Goal: Task Accomplishment & Management: Manage account settings

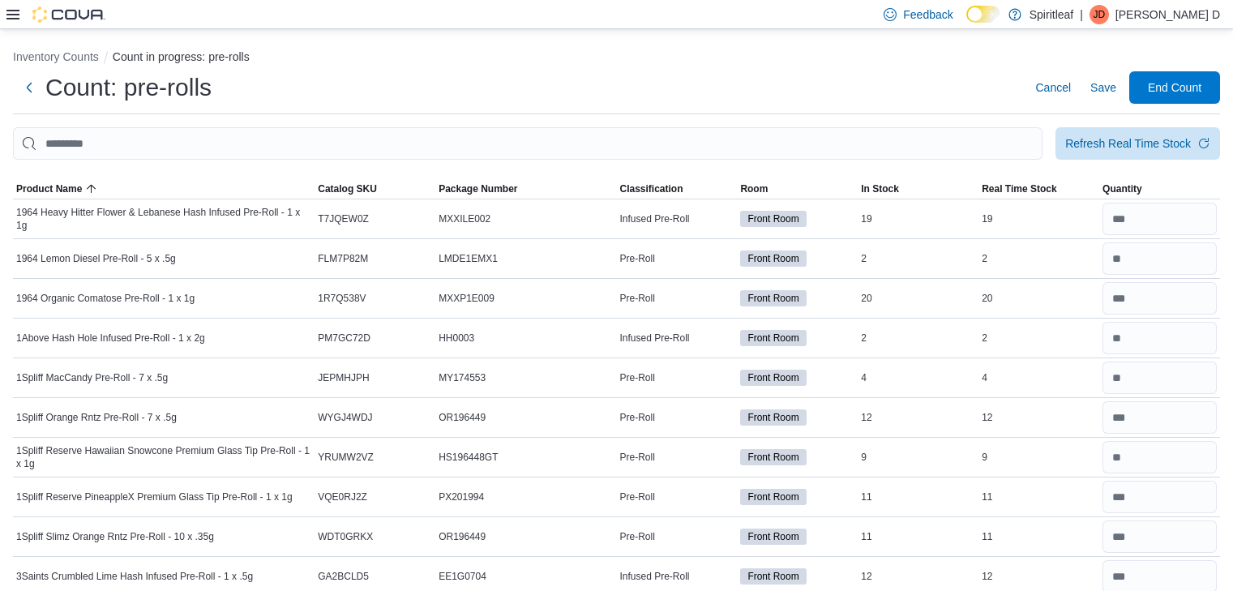
scroll to position [563, 0]
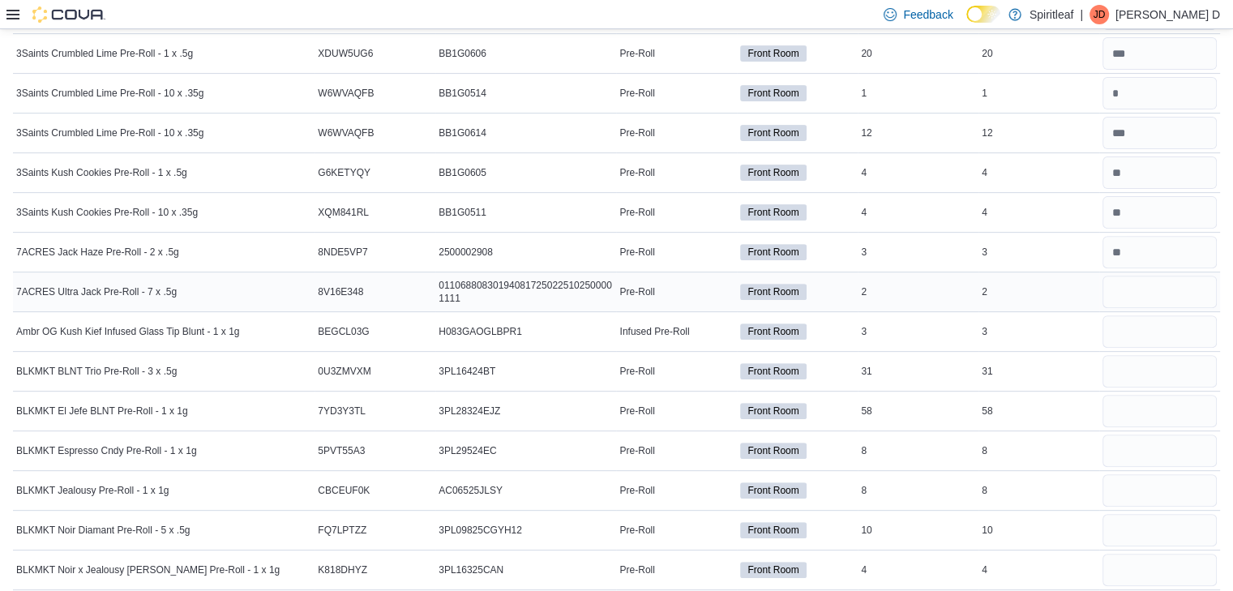
click at [1146, 283] on input "number" at bounding box center [1159, 292] width 114 height 32
type input "*"
type input "**"
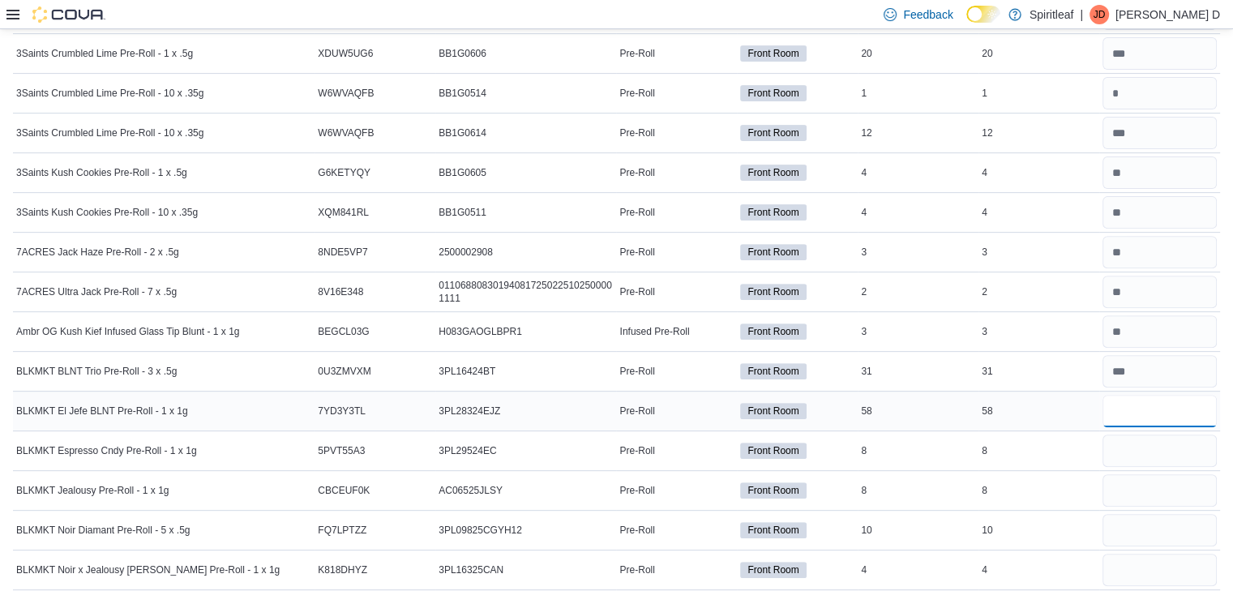
click at [1156, 411] on input "number" at bounding box center [1159, 411] width 114 height 32
type input "**"
click at [1157, 451] on input "number" at bounding box center [1159, 450] width 114 height 32
type input "*"
click at [1153, 491] on input "number" at bounding box center [1159, 490] width 114 height 32
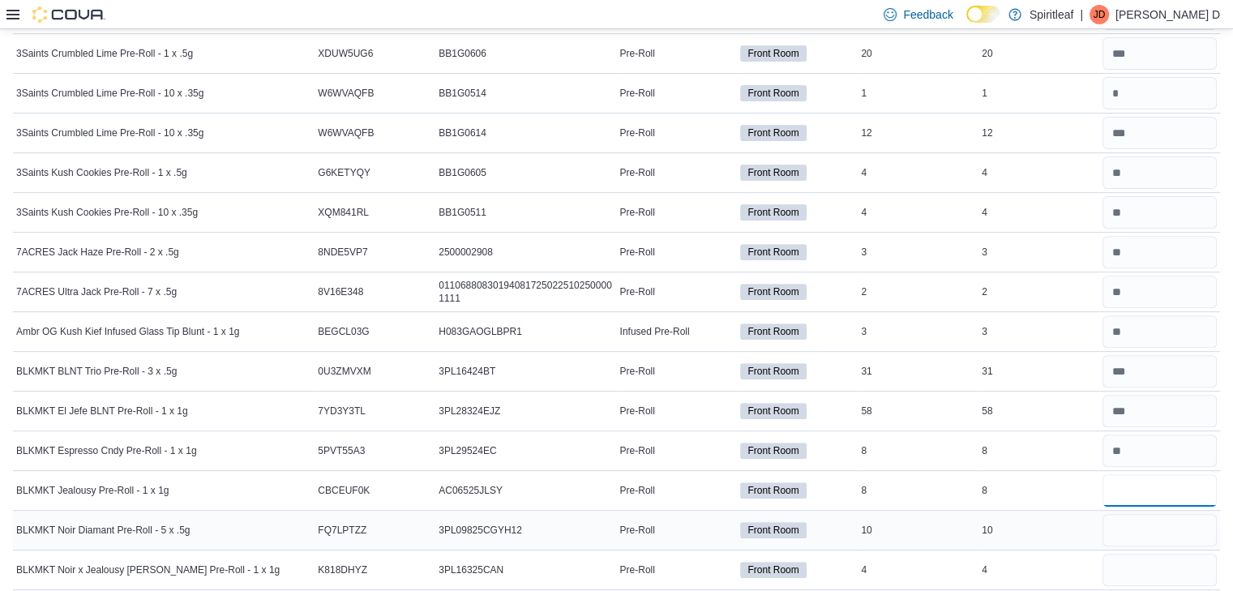
type input "*"
click at [1153, 531] on input "number" at bounding box center [1159, 530] width 114 height 32
type input "**"
type input "*"
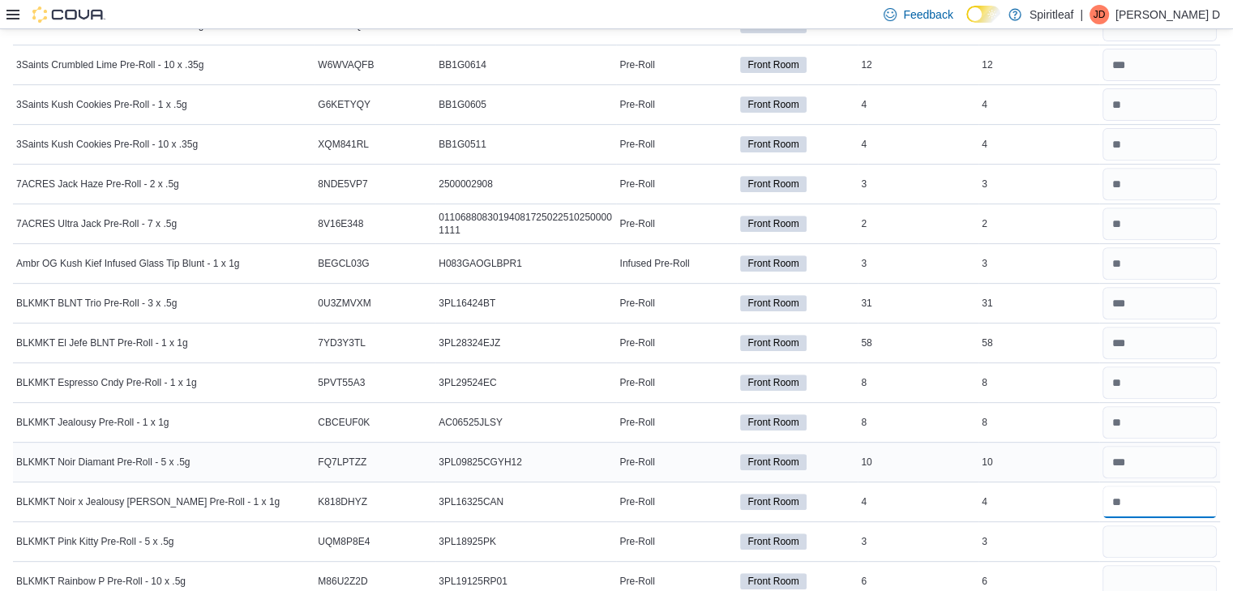
scroll to position [632, 0]
click at [1156, 541] on input "number" at bounding box center [1159, 540] width 114 height 32
type input "*"
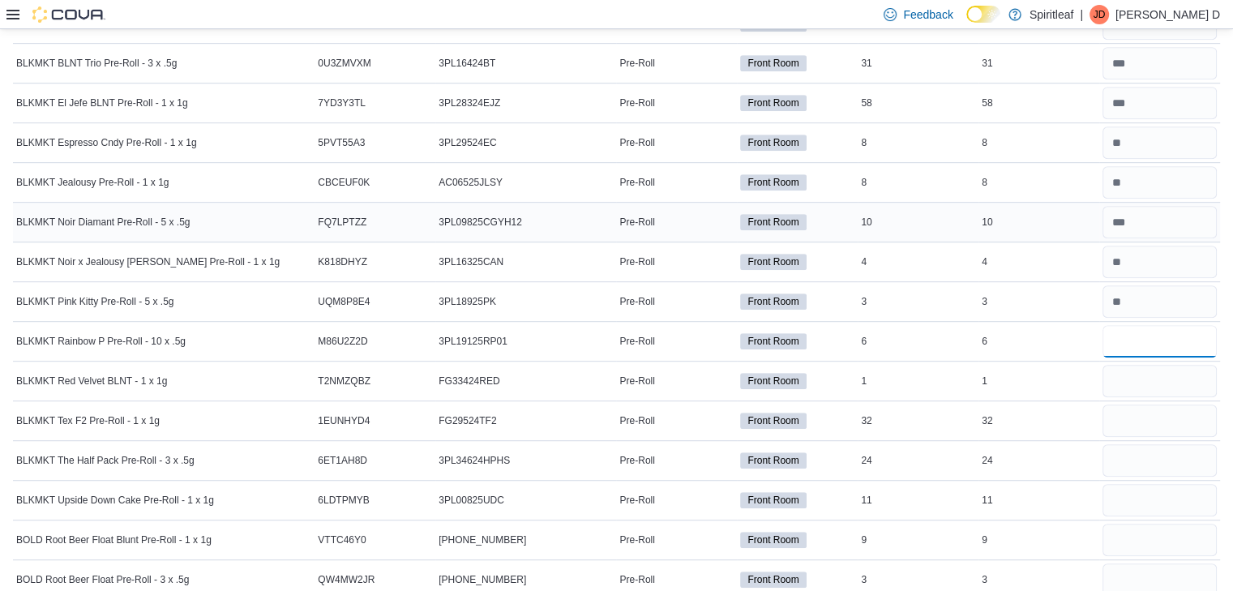
scroll to position [879, 0]
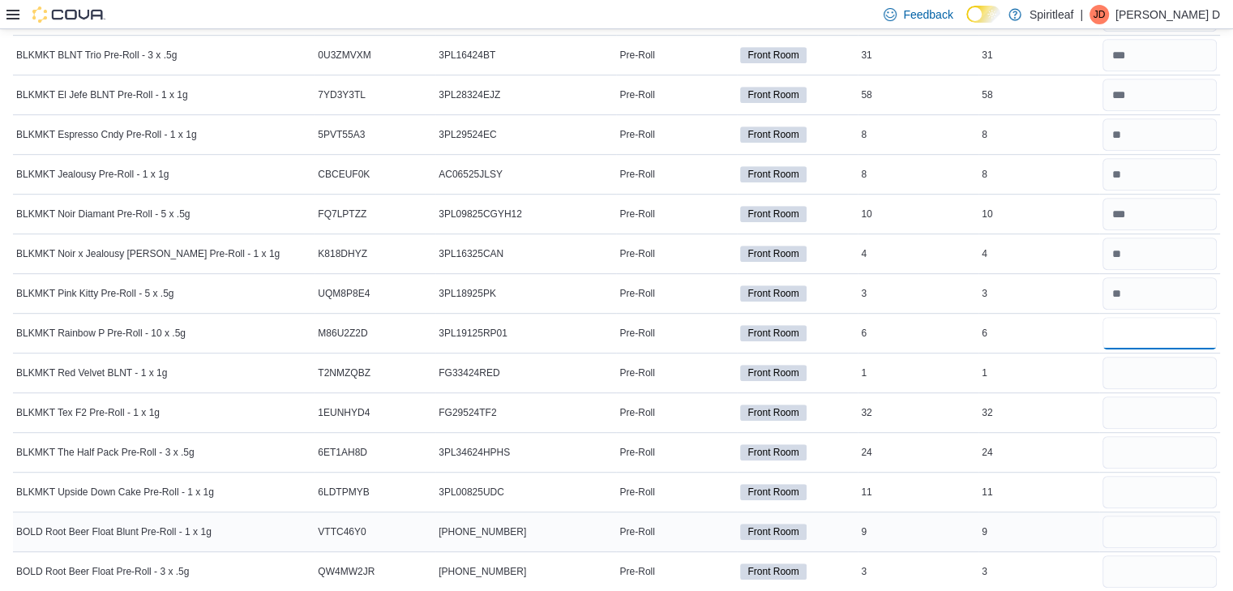
type input "*"
type input "**"
type input "*"
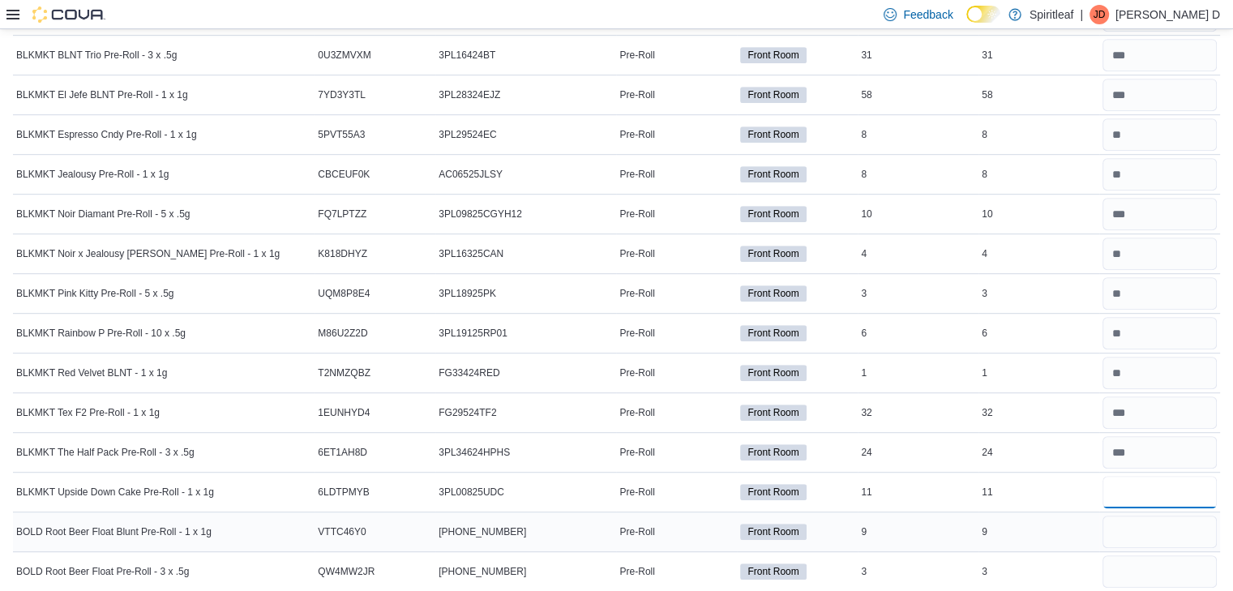
type input "**"
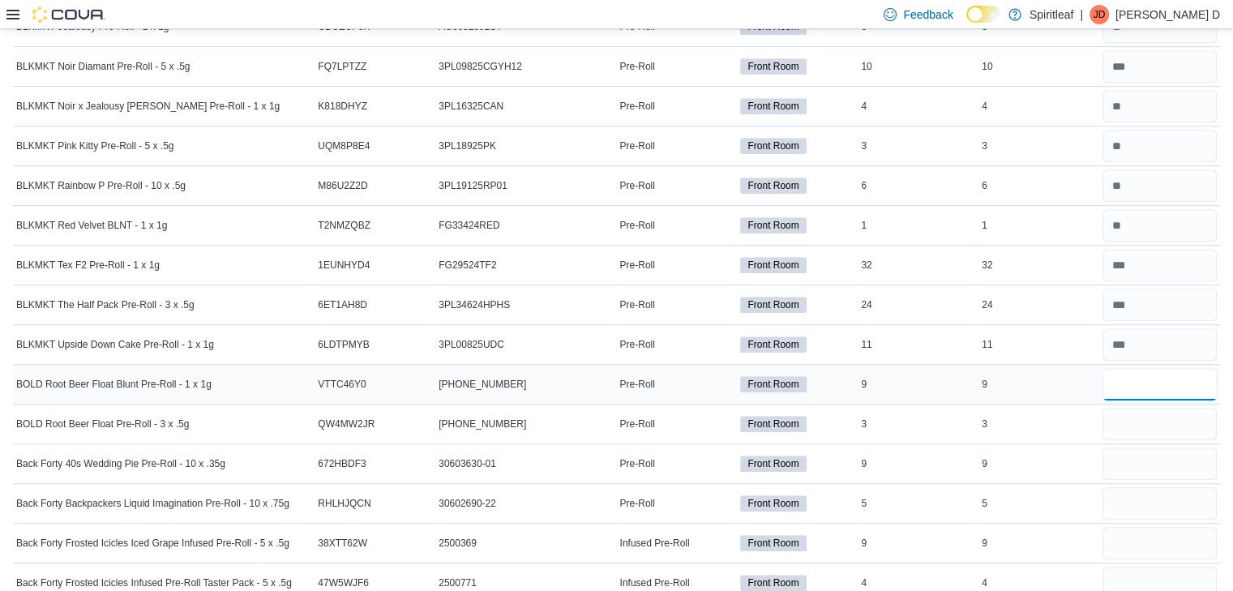
scroll to position [1036, 0]
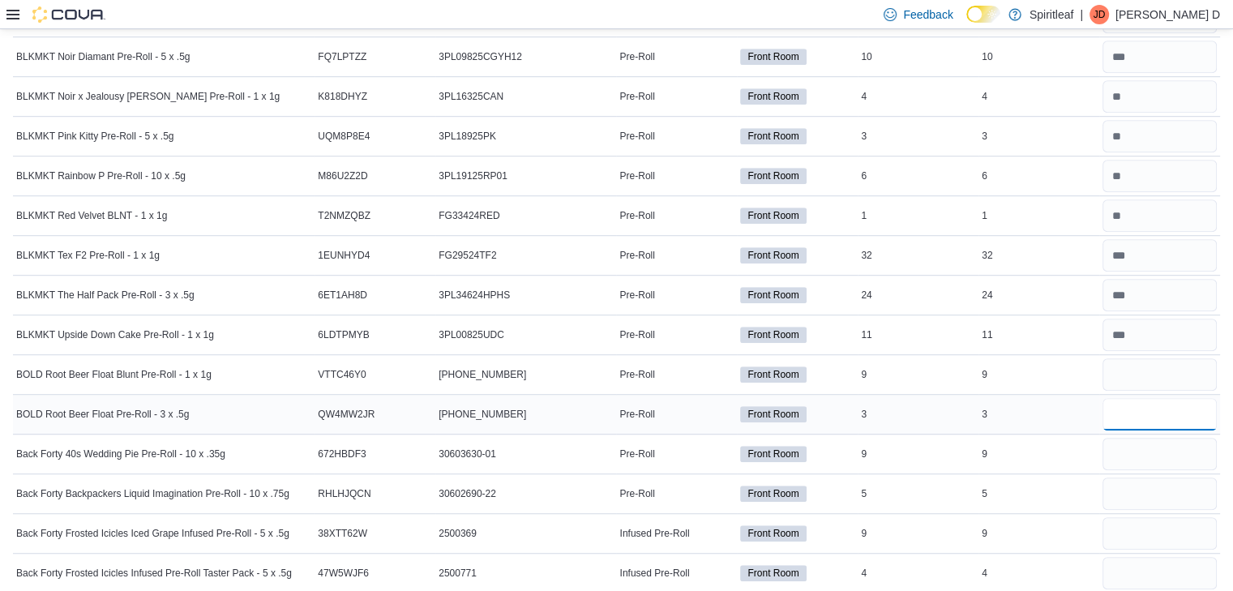
click at [1172, 403] on input "number" at bounding box center [1159, 414] width 114 height 32
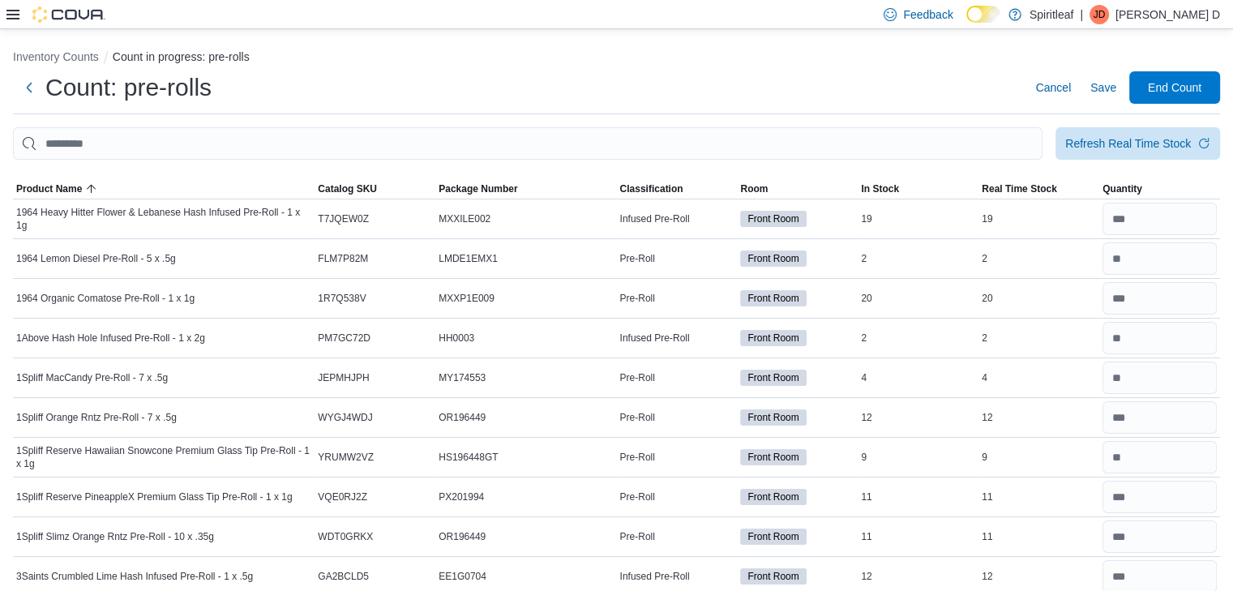
scroll to position [0, 0]
click at [1146, 143] on div "Refresh Real Time Stock" at bounding box center [1128, 143] width 126 height 16
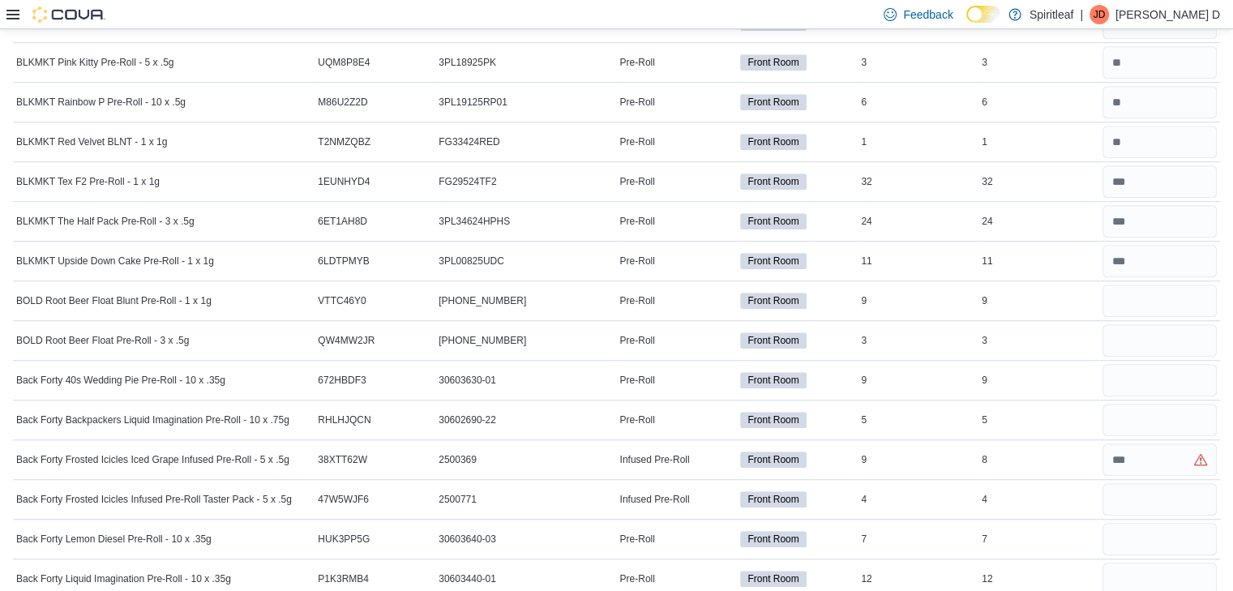
scroll to position [1112, 0]
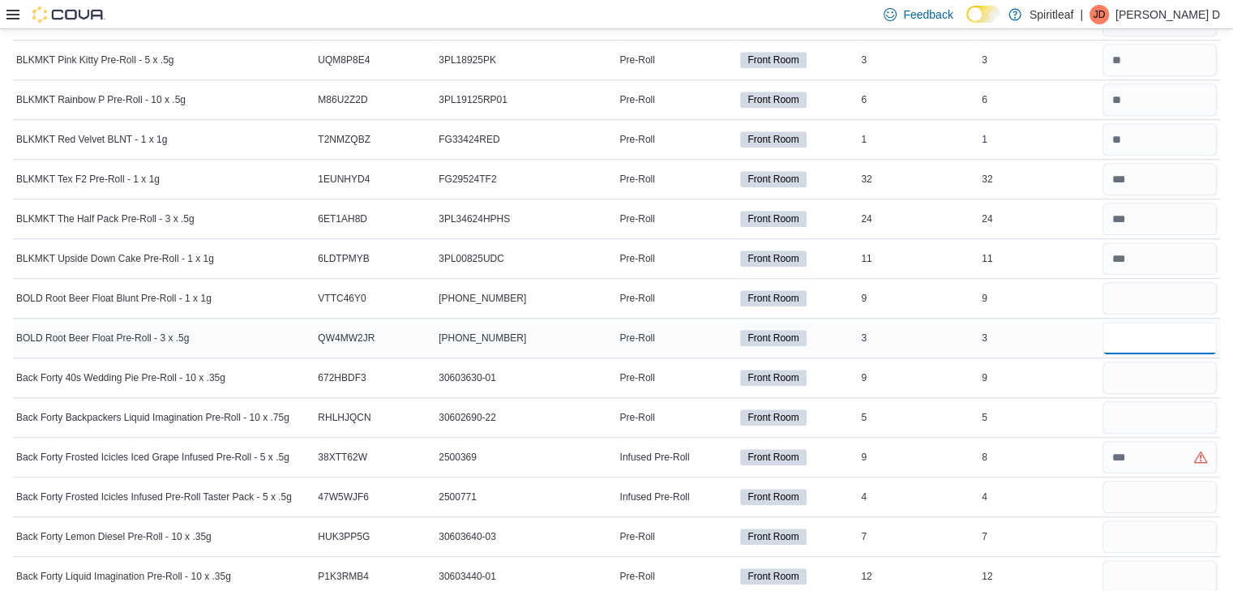
click at [1171, 332] on input "number" at bounding box center [1159, 338] width 114 height 32
type input "*"
click at [1155, 286] on input "number" at bounding box center [1159, 298] width 114 height 32
type input "*"
click at [1158, 378] on input "number" at bounding box center [1159, 378] width 114 height 32
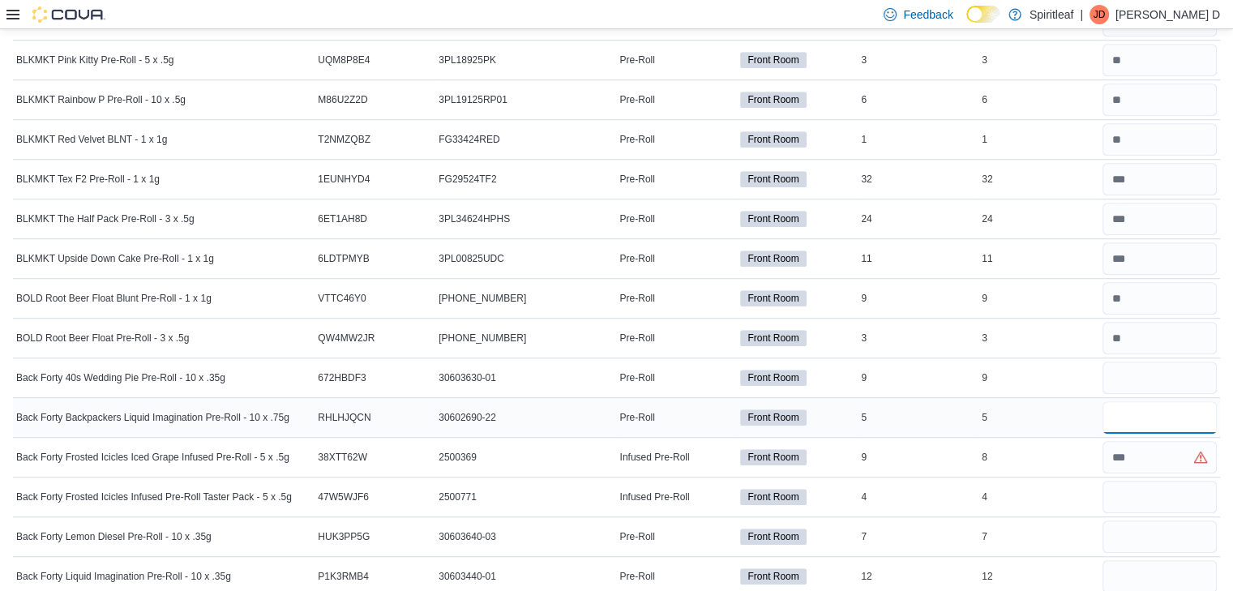
click at [1162, 418] on input "number" at bounding box center [1159, 417] width 114 height 32
click at [1145, 362] on input "number" at bounding box center [1159, 378] width 114 height 32
type input "**"
click at [1148, 401] on input "number" at bounding box center [1159, 417] width 114 height 32
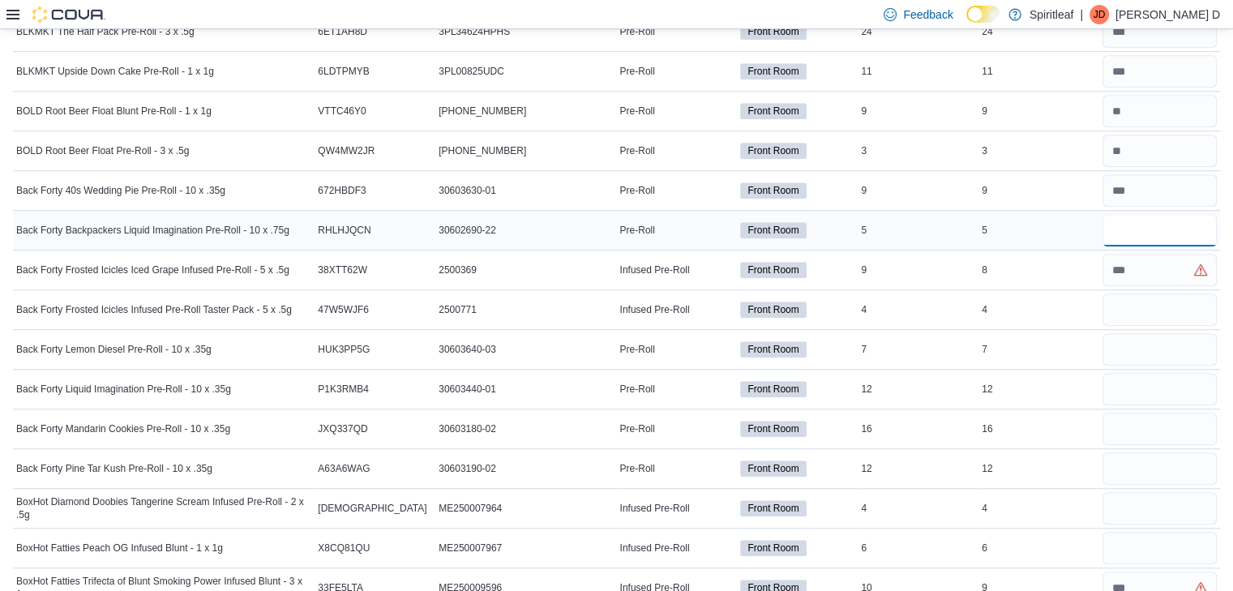
scroll to position [1303, 0]
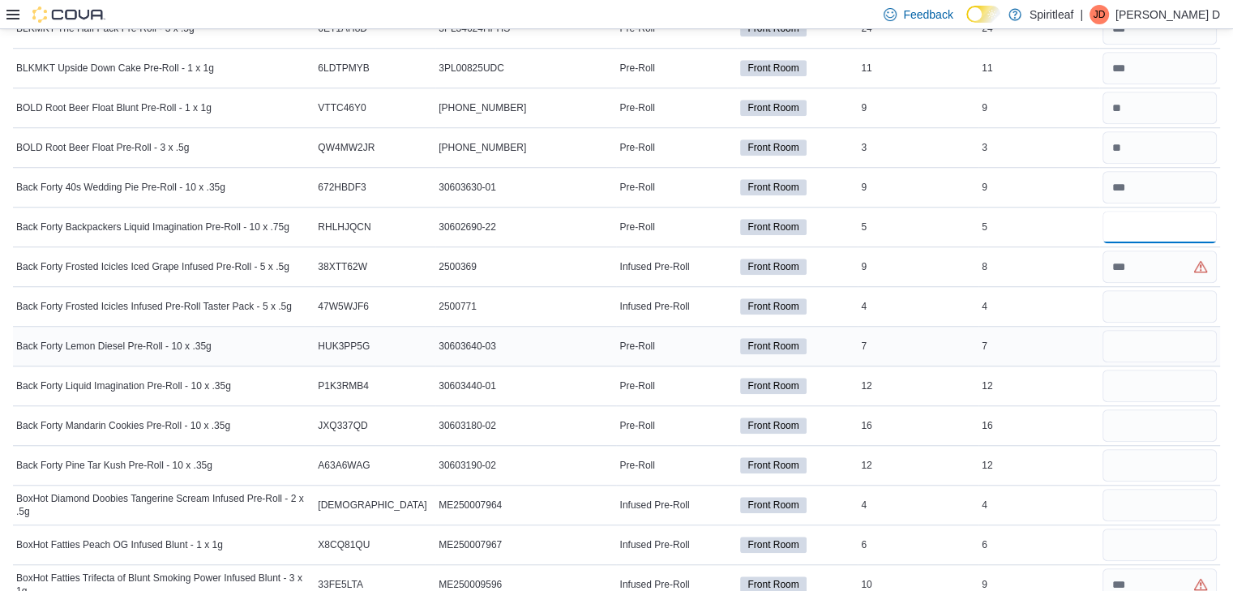
type input "*"
click at [1138, 305] on input "number" at bounding box center [1159, 306] width 114 height 32
type input "*"
click at [1139, 261] on input "number" at bounding box center [1159, 266] width 114 height 32
type input "*"
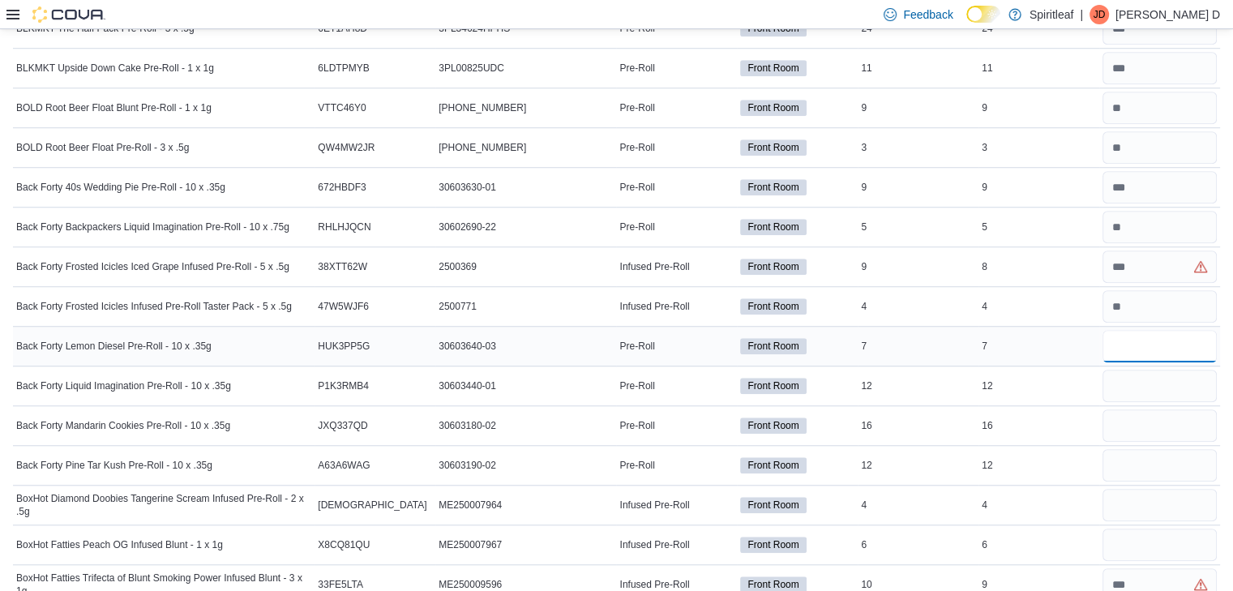
click at [1148, 332] on input "number" at bounding box center [1159, 346] width 114 height 32
type input "*"
click at [1192, 421] on input "number" at bounding box center [1159, 425] width 114 height 32
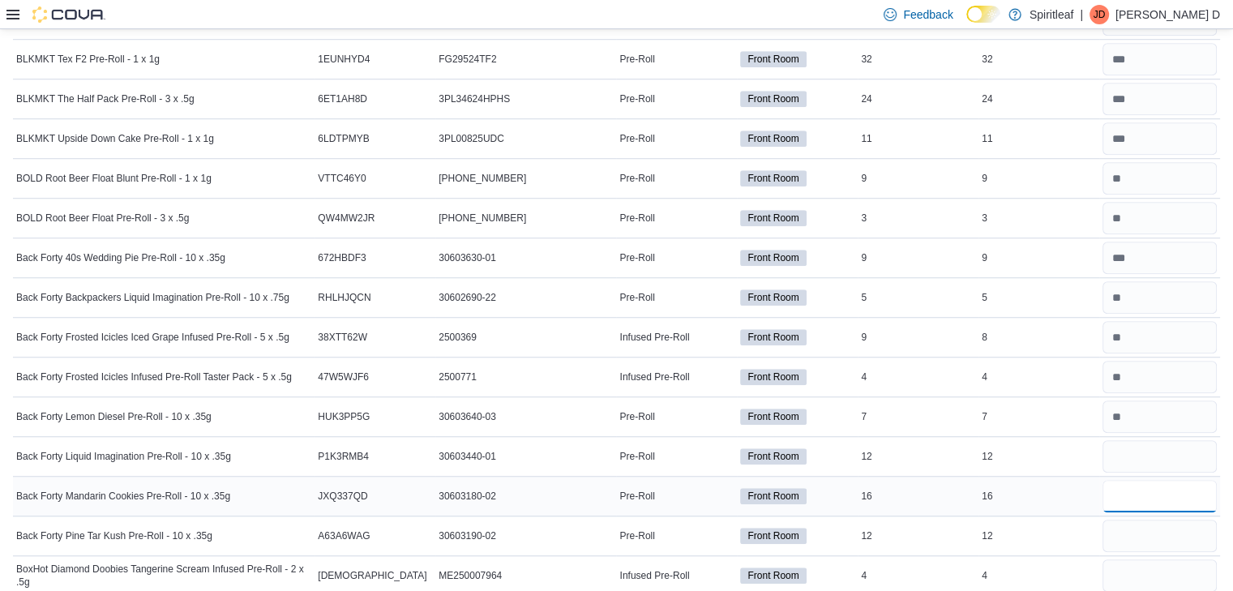
scroll to position [1231, 0]
click at [1156, 469] on div at bounding box center [1159, 457] width 121 height 39
click at [1161, 448] on input "number" at bounding box center [1159, 457] width 114 height 32
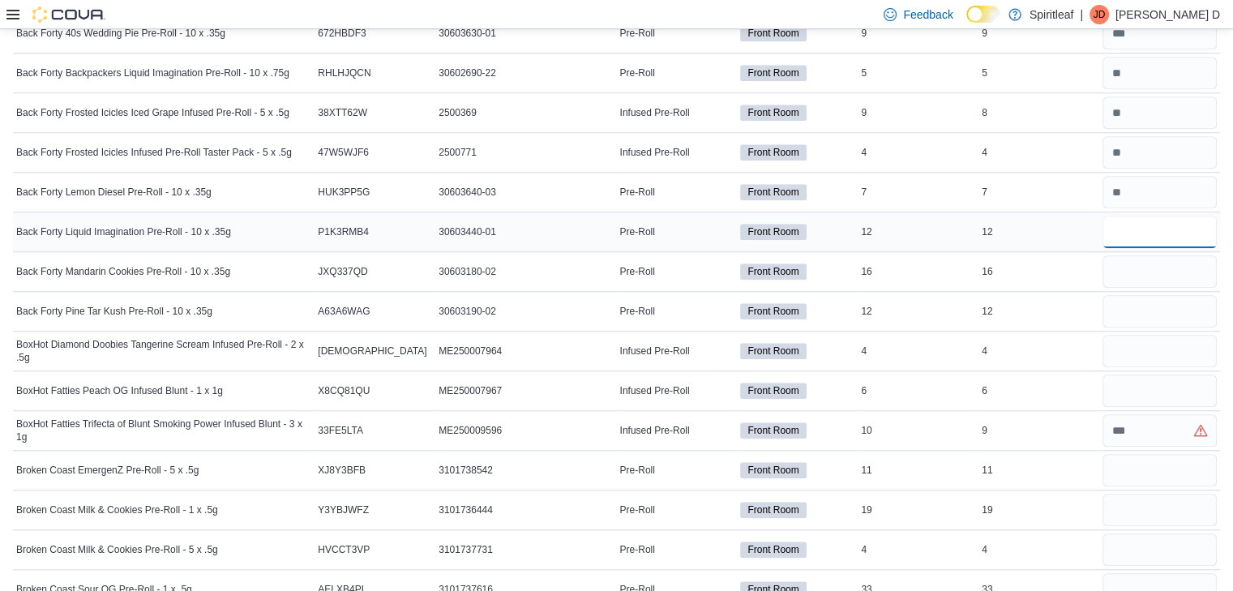
scroll to position [1470, 0]
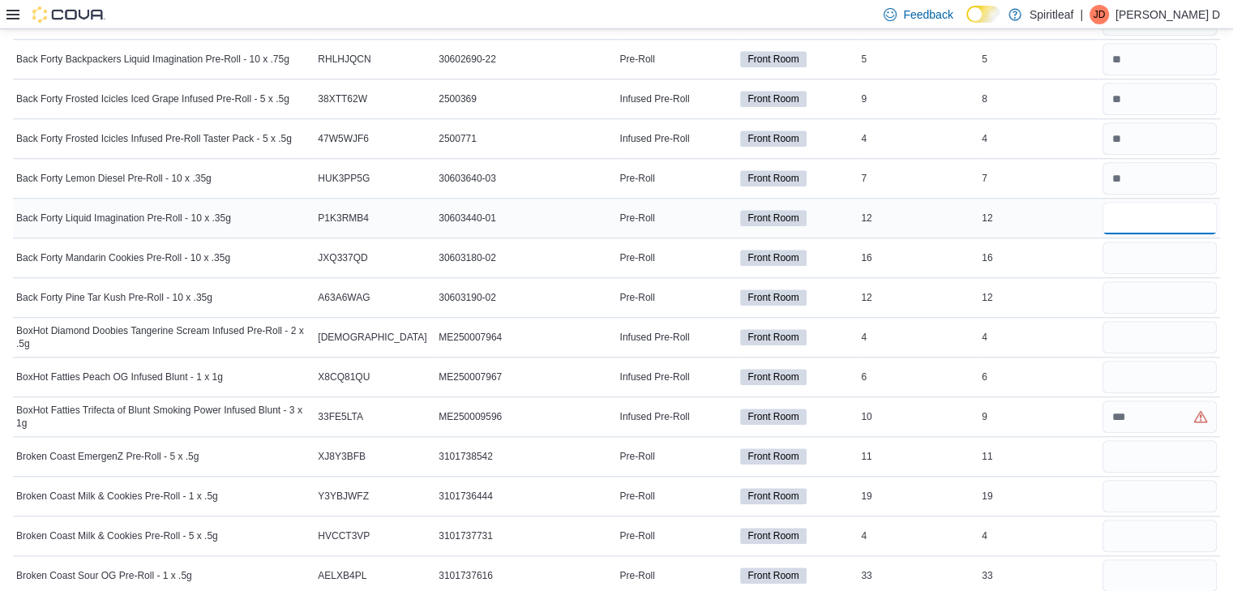
type input "**"
click at [1162, 175] on input "number" at bounding box center [1159, 178] width 114 height 32
click at [1154, 246] on input "number" at bounding box center [1159, 258] width 114 height 32
type input "**"
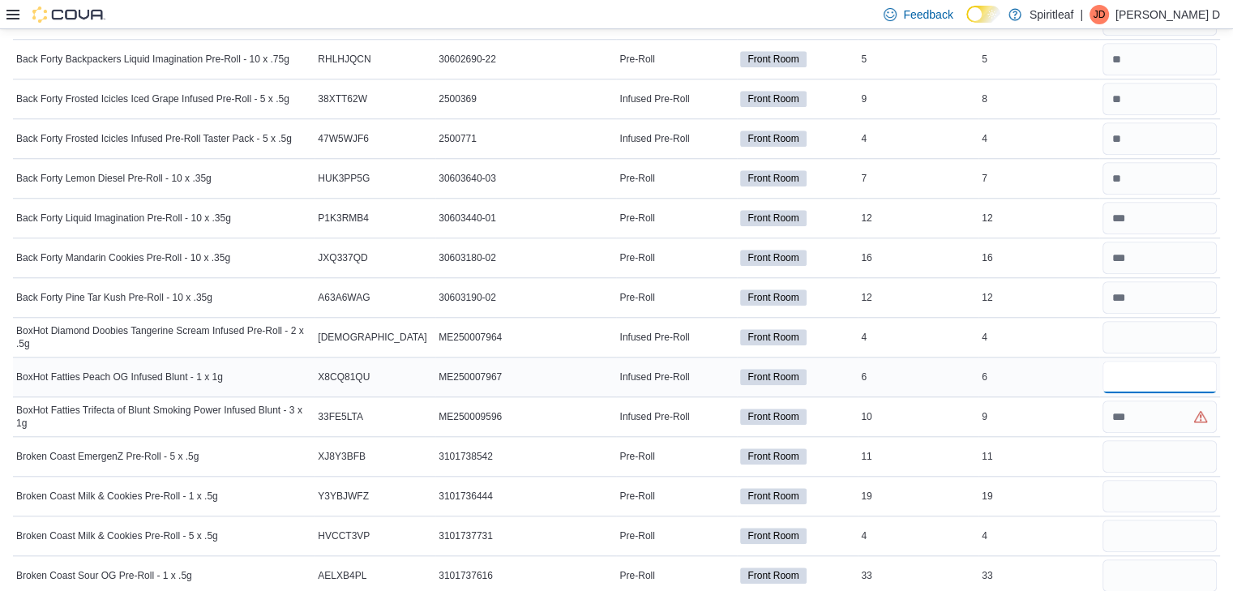
click at [1160, 362] on input "number" at bounding box center [1159, 377] width 114 height 32
type input "*"
click at [1162, 339] on input "number" at bounding box center [1159, 337] width 114 height 32
type input "*"
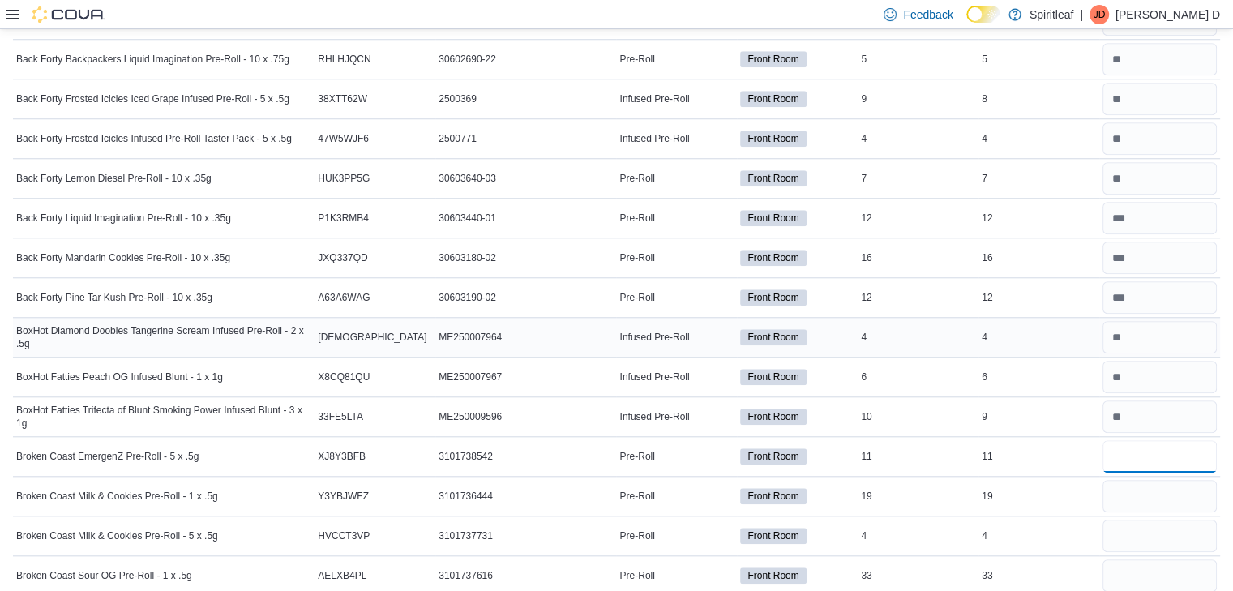
type input "**"
type input "*"
click at [1152, 493] on input "number" at bounding box center [1159, 496] width 114 height 32
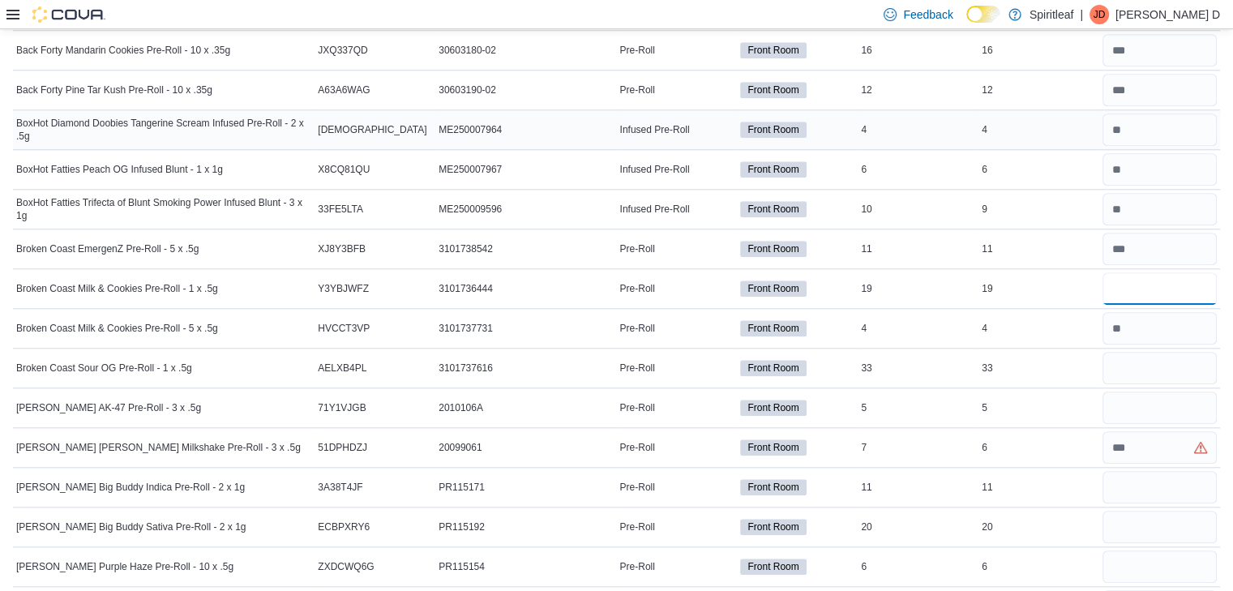
scroll to position [1680, 0]
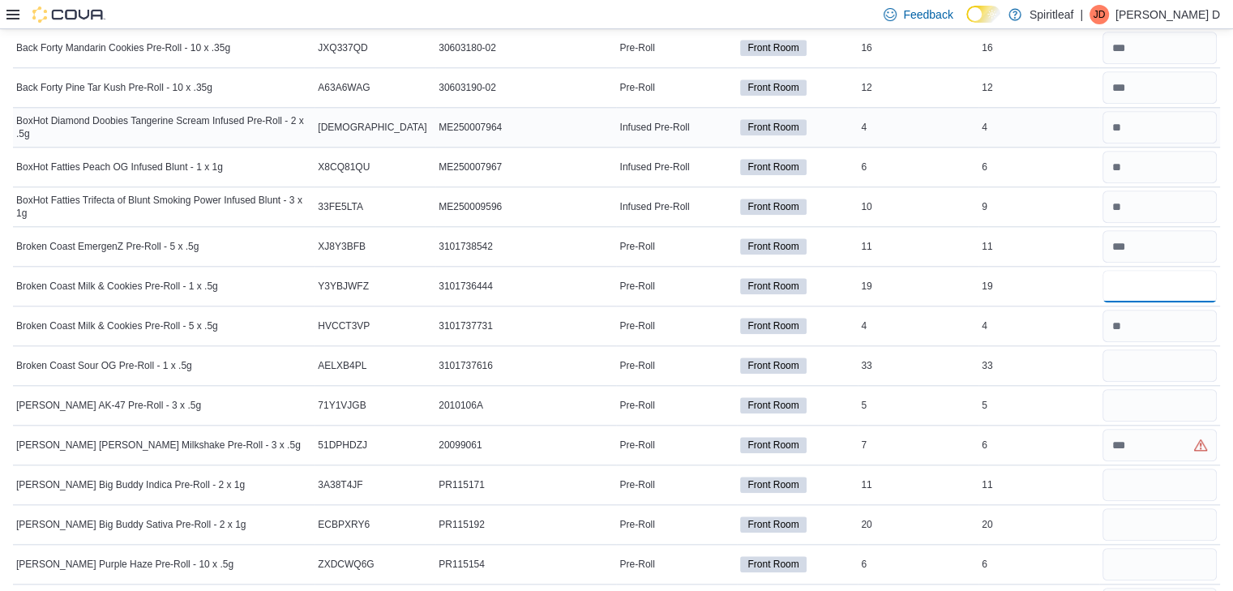
type input "**"
type input "*"
click at [1143, 357] on input "number" at bounding box center [1159, 365] width 114 height 32
type input "**"
click at [1144, 432] on input "number" at bounding box center [1159, 445] width 114 height 32
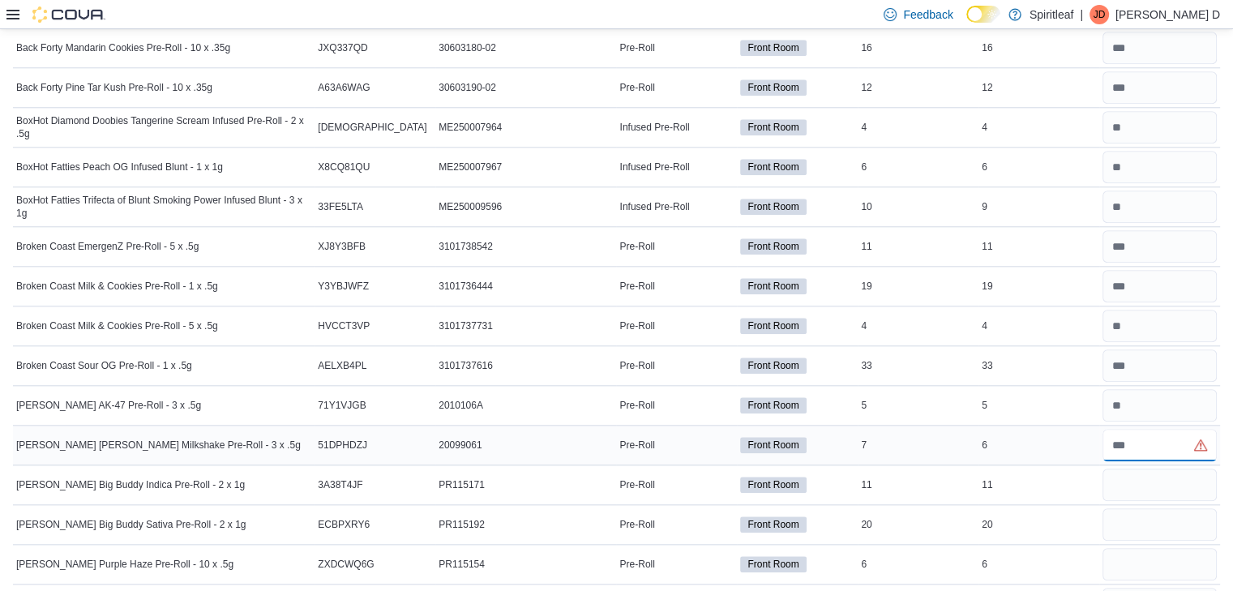
click at [1145, 436] on input "number" at bounding box center [1159, 445] width 114 height 32
type input "*"
click at [904, 479] on div "11" at bounding box center [918, 484] width 121 height 19
click at [923, 455] on td "In Stock 7" at bounding box center [918, 446] width 121 height 40
click at [1132, 481] on input "number" at bounding box center [1159, 485] width 114 height 32
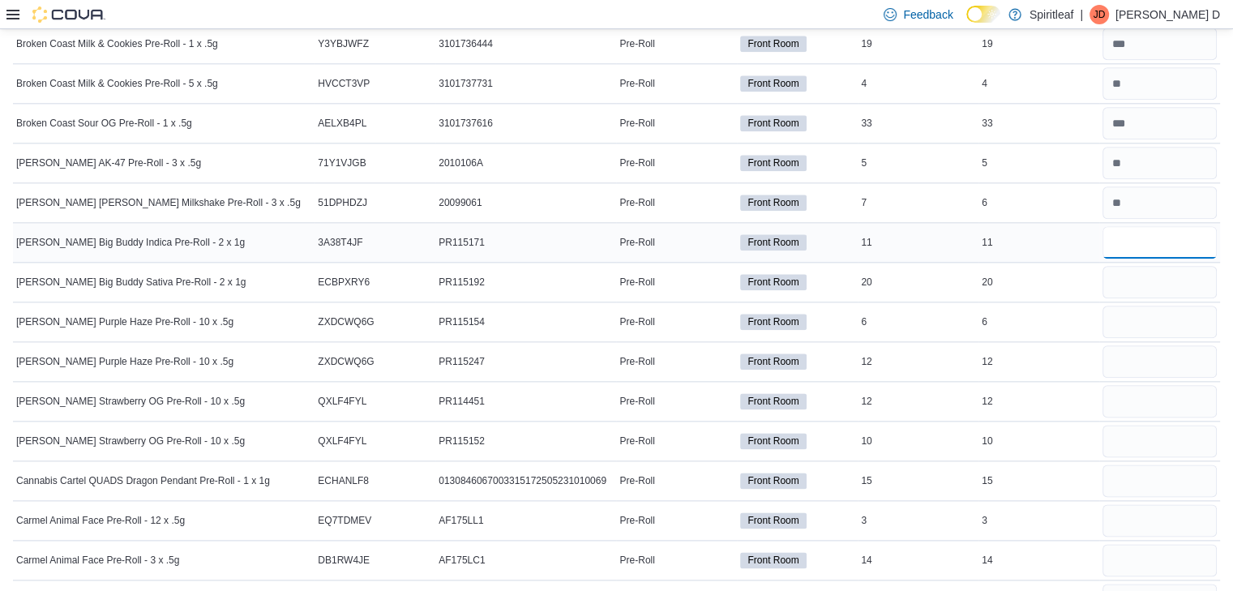
scroll to position [1929, 0]
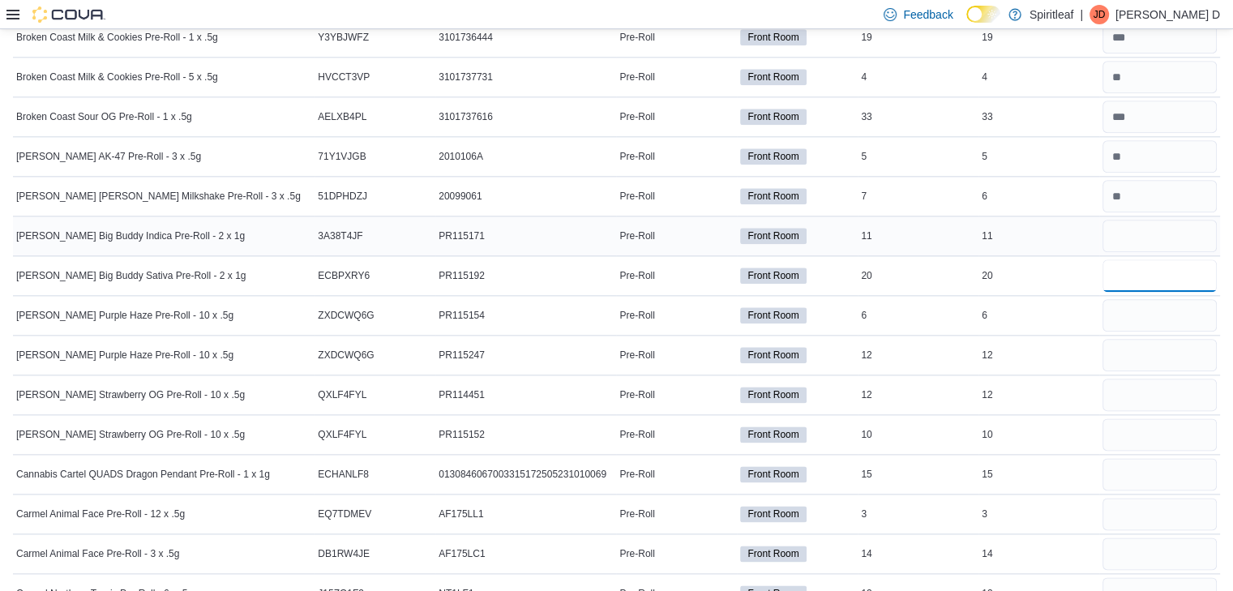
type input "**"
click at [1153, 230] on input "number" at bounding box center [1159, 236] width 114 height 32
type input "**"
click at [1127, 350] on input "number" at bounding box center [1159, 355] width 114 height 32
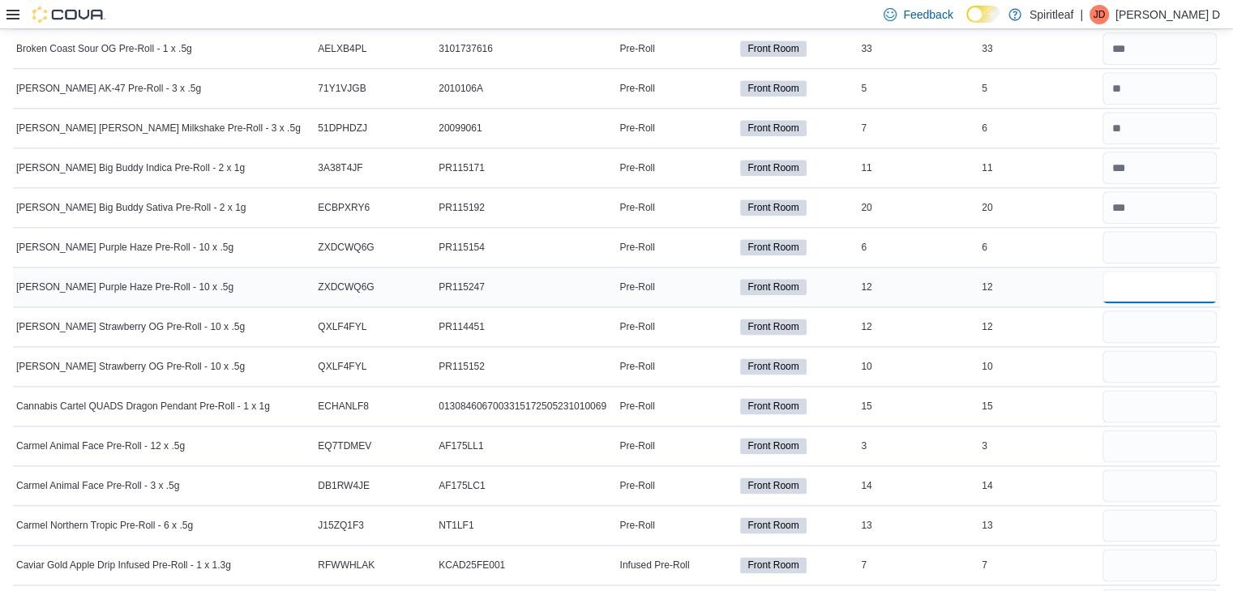
scroll to position [2000, 0]
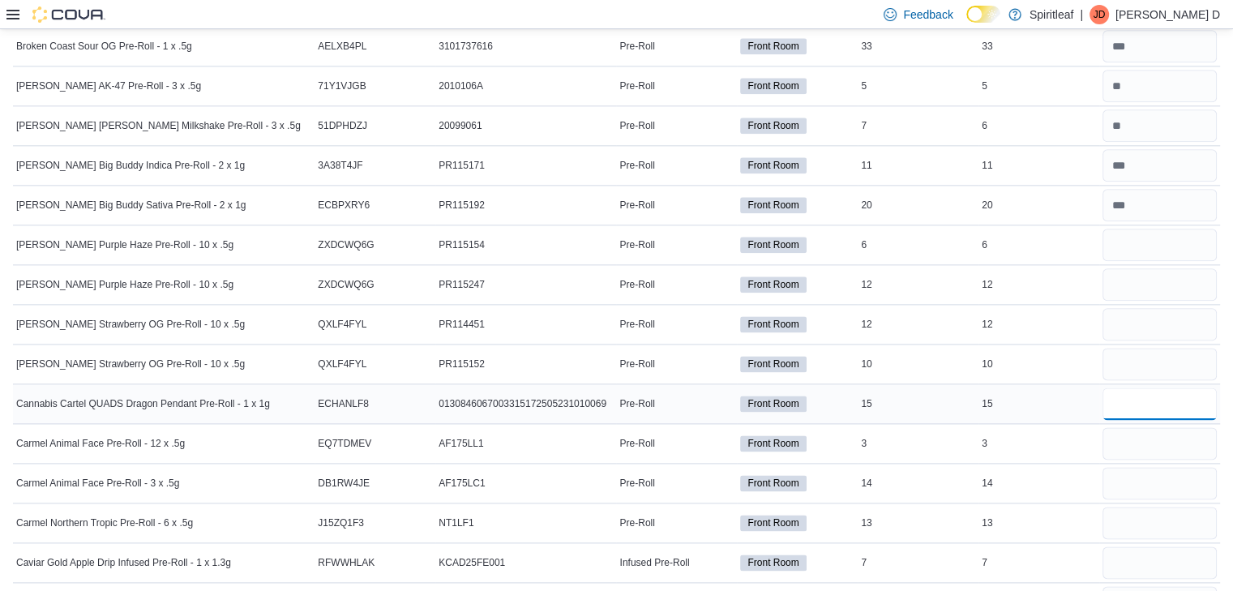
click at [1163, 399] on input "number" at bounding box center [1159, 403] width 114 height 32
click at [1158, 273] on input "number" at bounding box center [1159, 284] width 114 height 32
type input "**"
click at [1162, 236] on input "number" at bounding box center [1159, 245] width 114 height 32
type input "*"
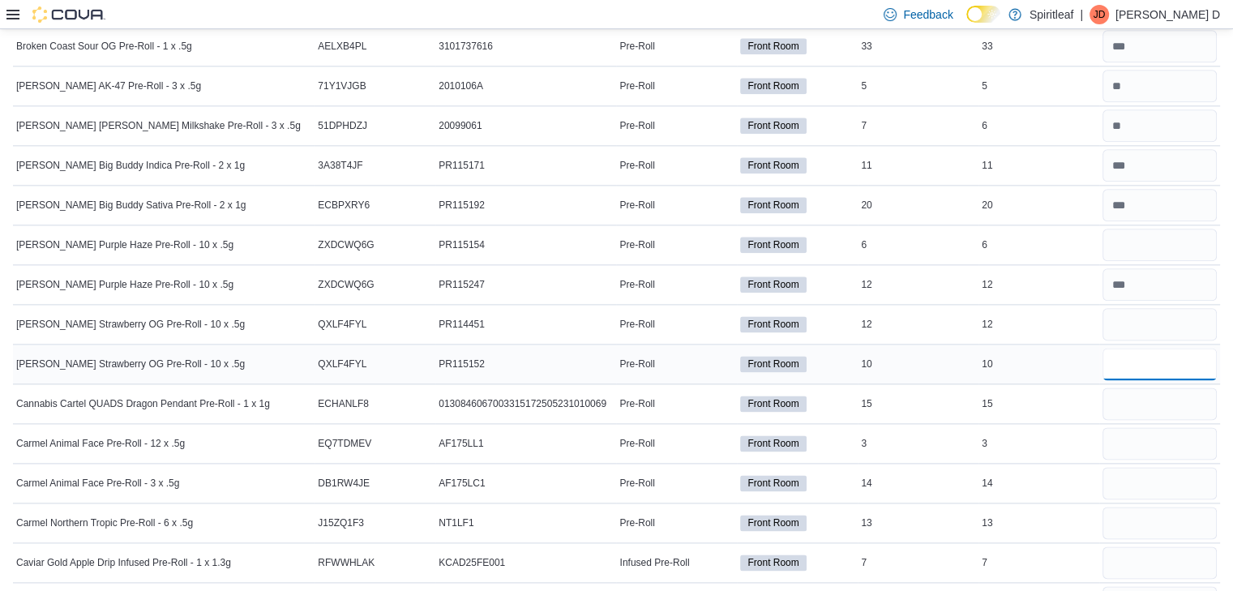
click at [1161, 355] on input "number" at bounding box center [1159, 364] width 114 height 32
type input "*"
click at [1164, 322] on input "number" at bounding box center [1159, 324] width 114 height 32
type input "**"
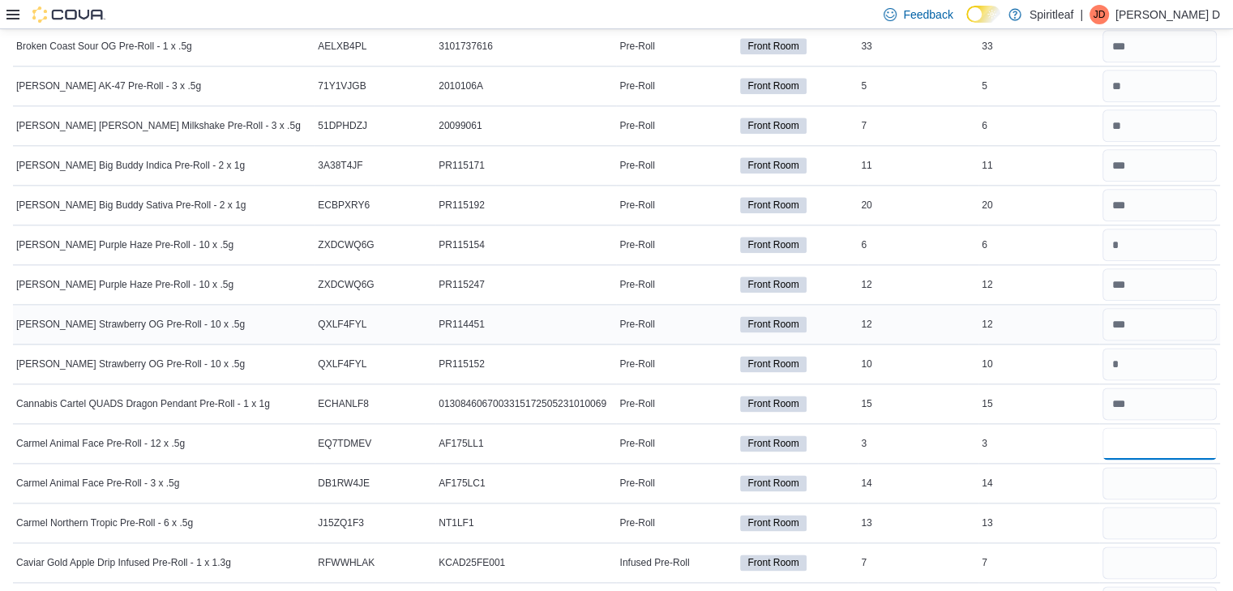
type input "*"
click at [1162, 507] on input "number" at bounding box center [1159, 523] width 114 height 32
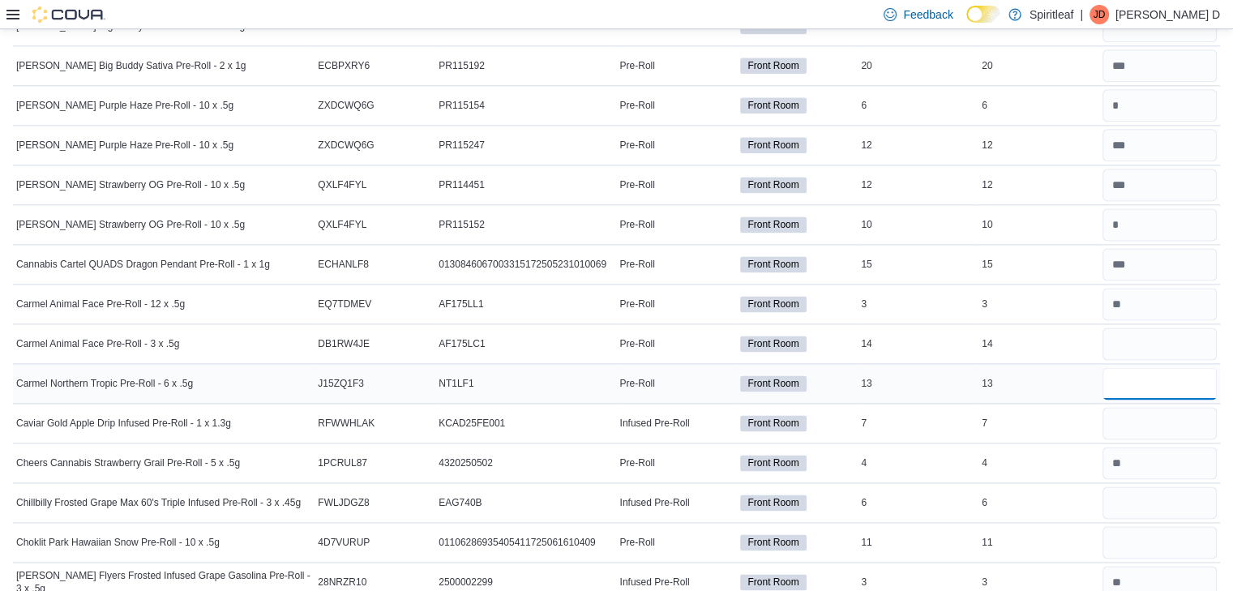
scroll to position [2137, 0]
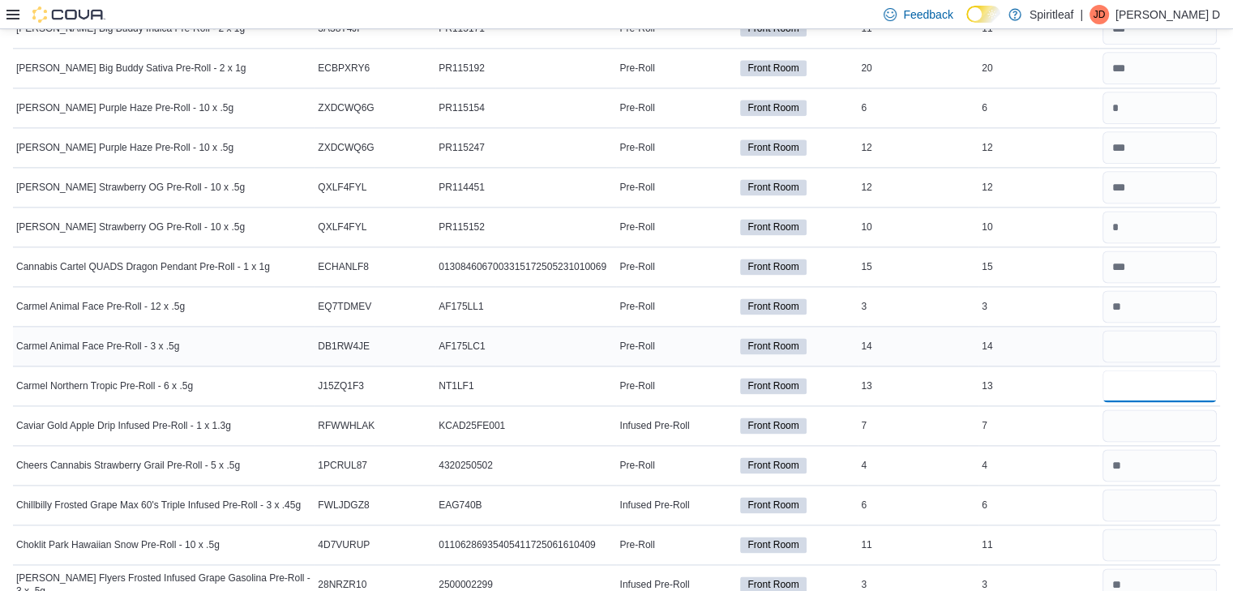
type input "**"
click at [1166, 332] on input "number" at bounding box center [1159, 346] width 114 height 32
type input "**"
click at [1168, 421] on input "number" at bounding box center [1159, 425] width 114 height 32
type input "*"
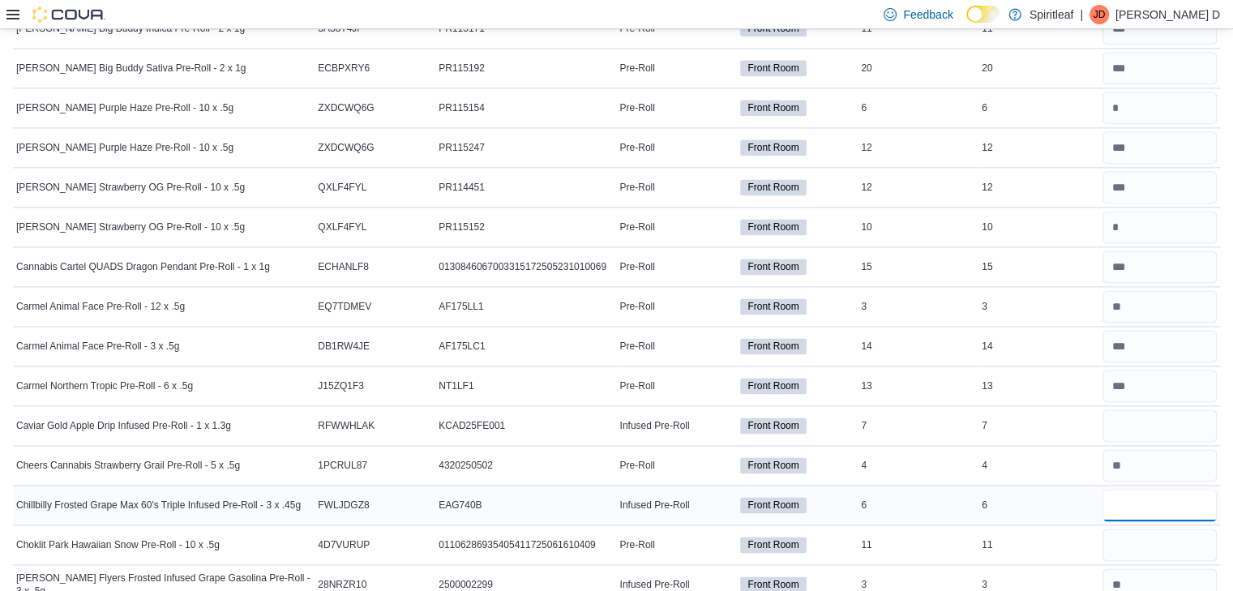
click at [1170, 499] on input "number" at bounding box center [1159, 505] width 114 height 32
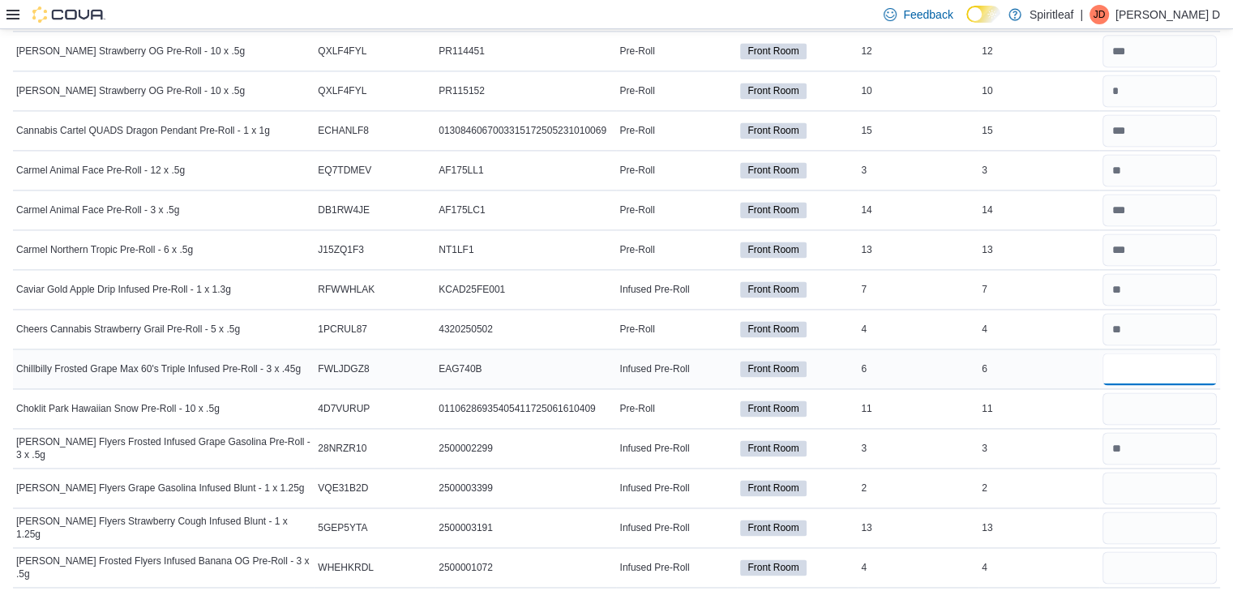
scroll to position [2277, 0]
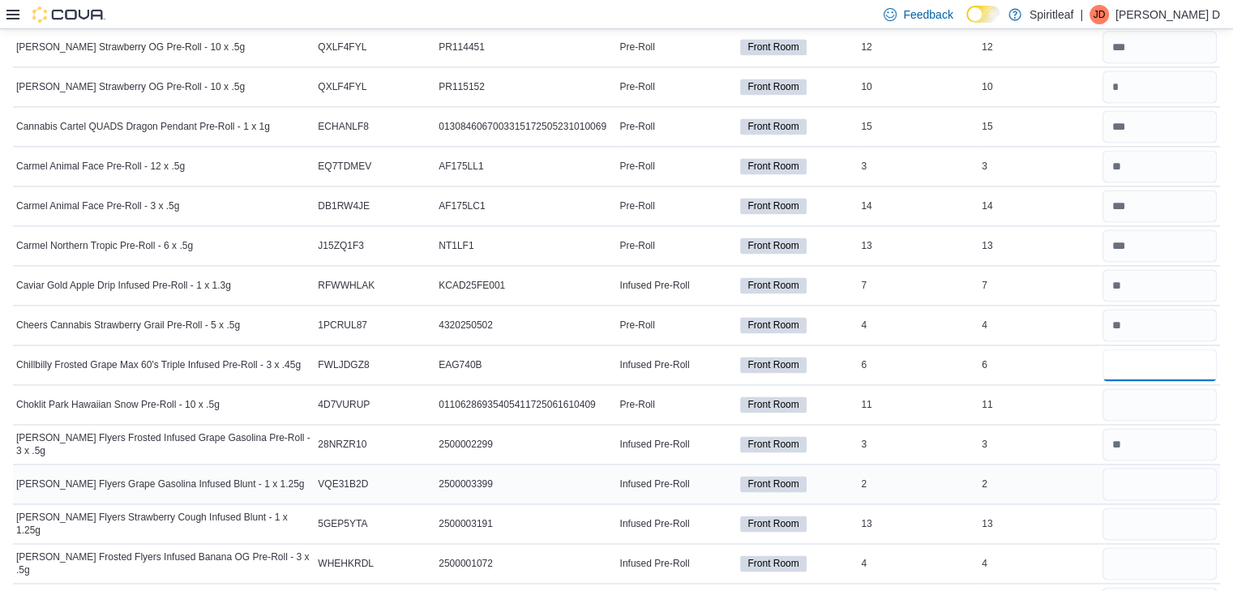
type input "*"
click at [1161, 480] on input "number" at bounding box center [1159, 484] width 114 height 32
type input "*"
click at [1143, 510] on input "number" at bounding box center [1159, 523] width 114 height 32
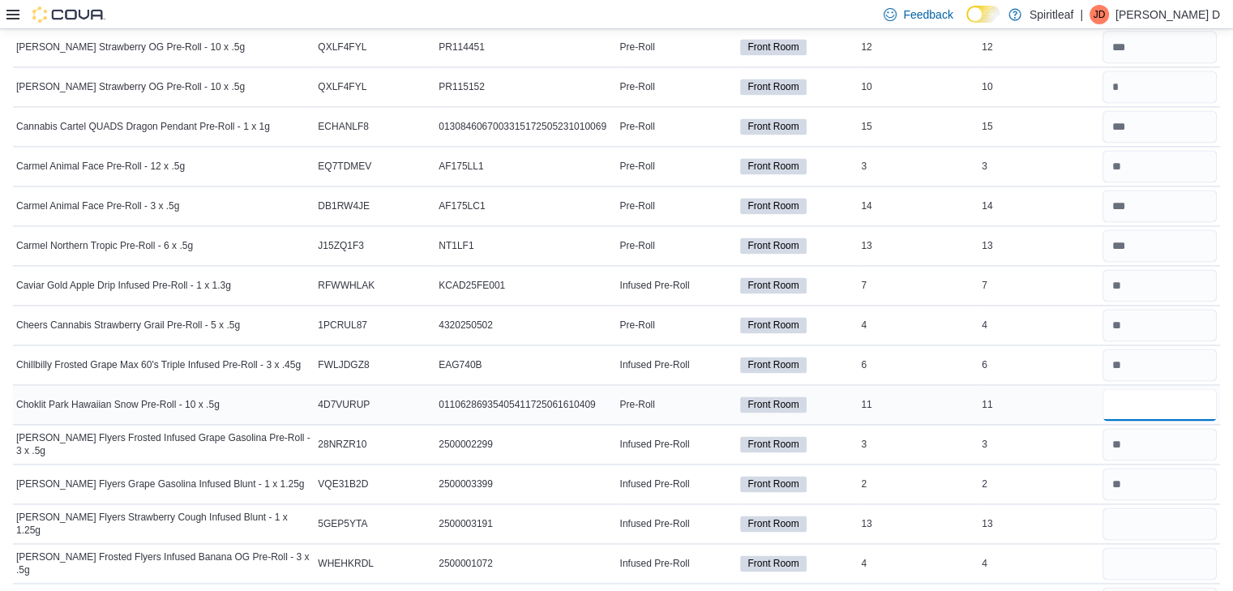
click at [1160, 388] on input "number" at bounding box center [1159, 404] width 114 height 32
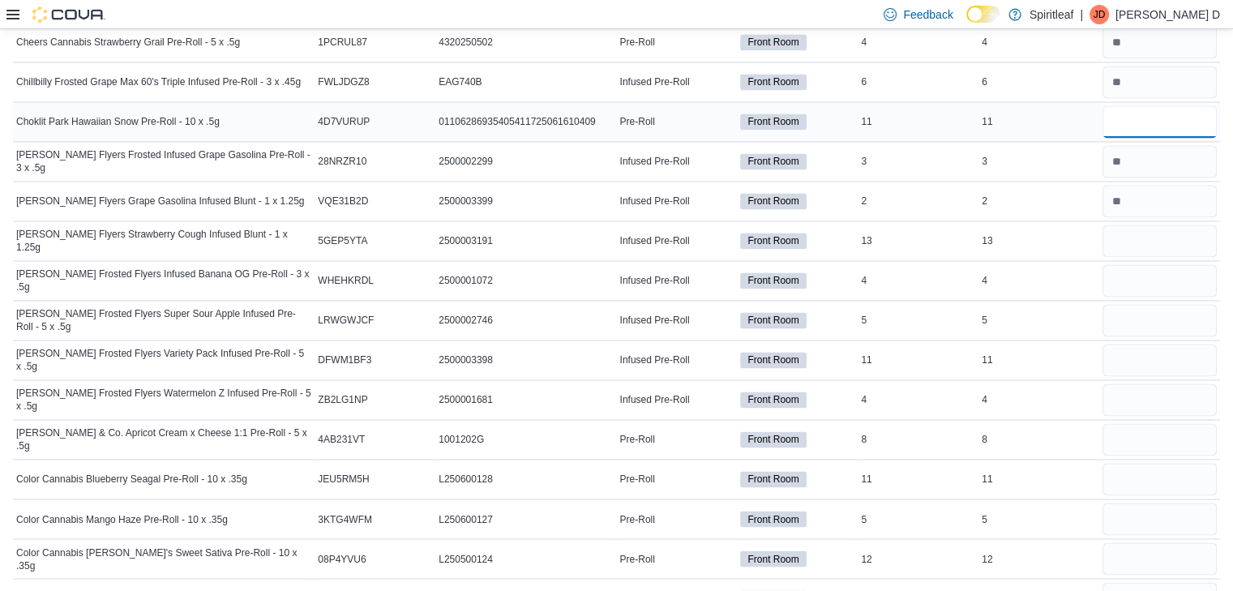
scroll to position [2566, 0]
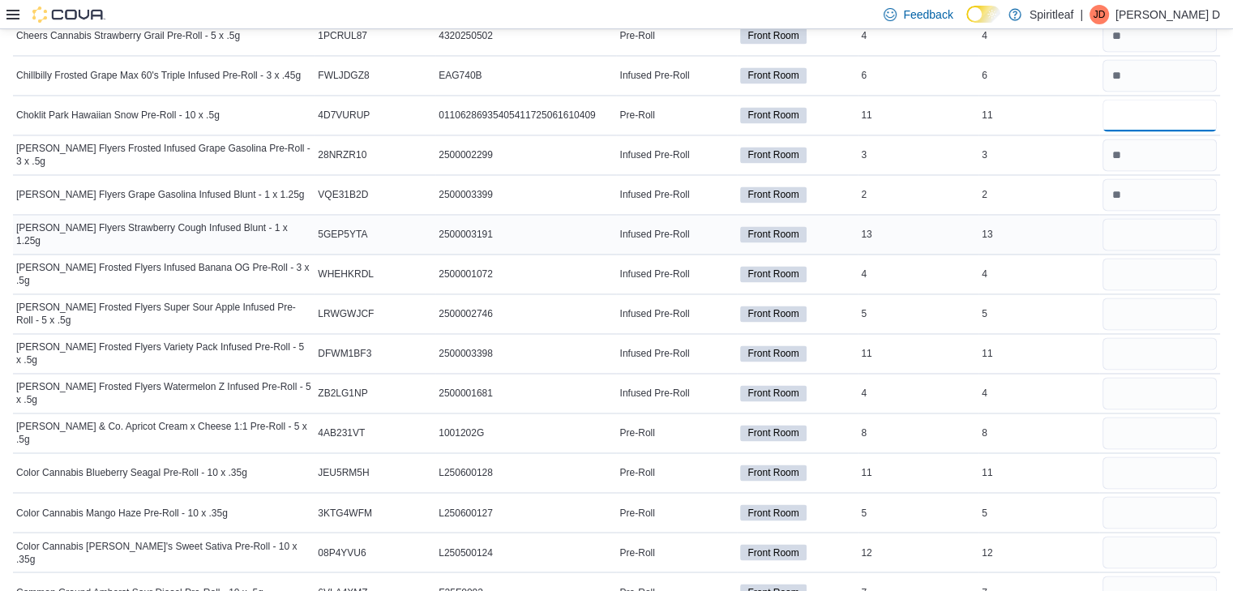
type input "**"
click at [1140, 219] on input "number" at bounding box center [1159, 234] width 114 height 32
type input "**"
type input "*"
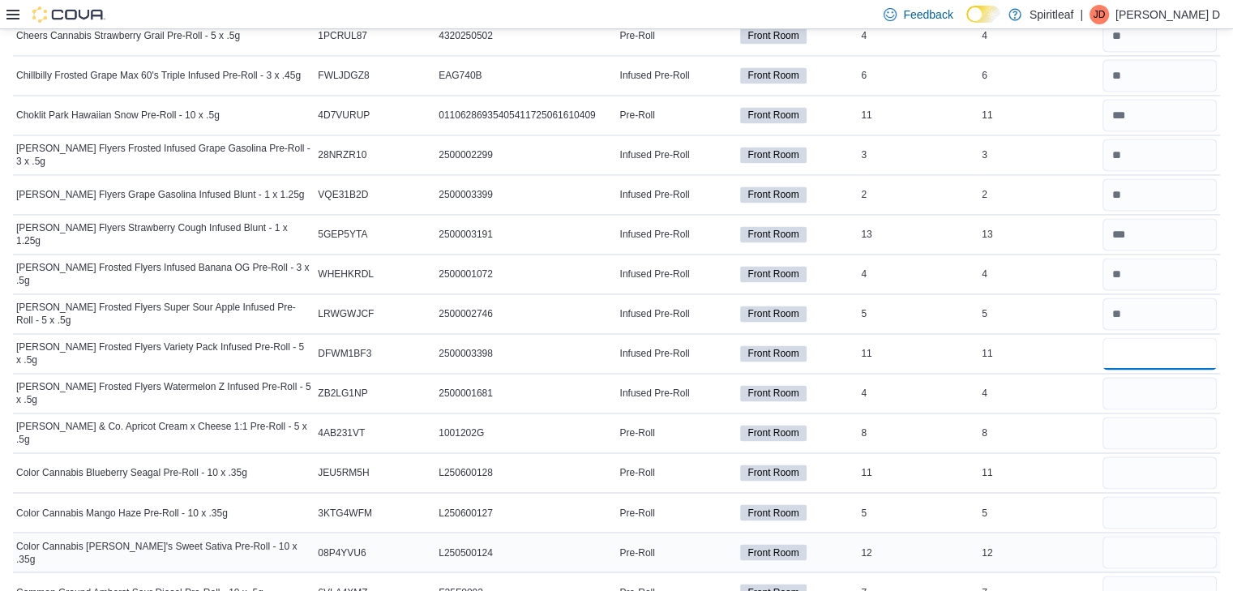
type input "**"
type input "*"
click at [1161, 464] on input "number" at bounding box center [1159, 472] width 114 height 32
click at [1156, 456] on input "number" at bounding box center [1159, 472] width 114 height 32
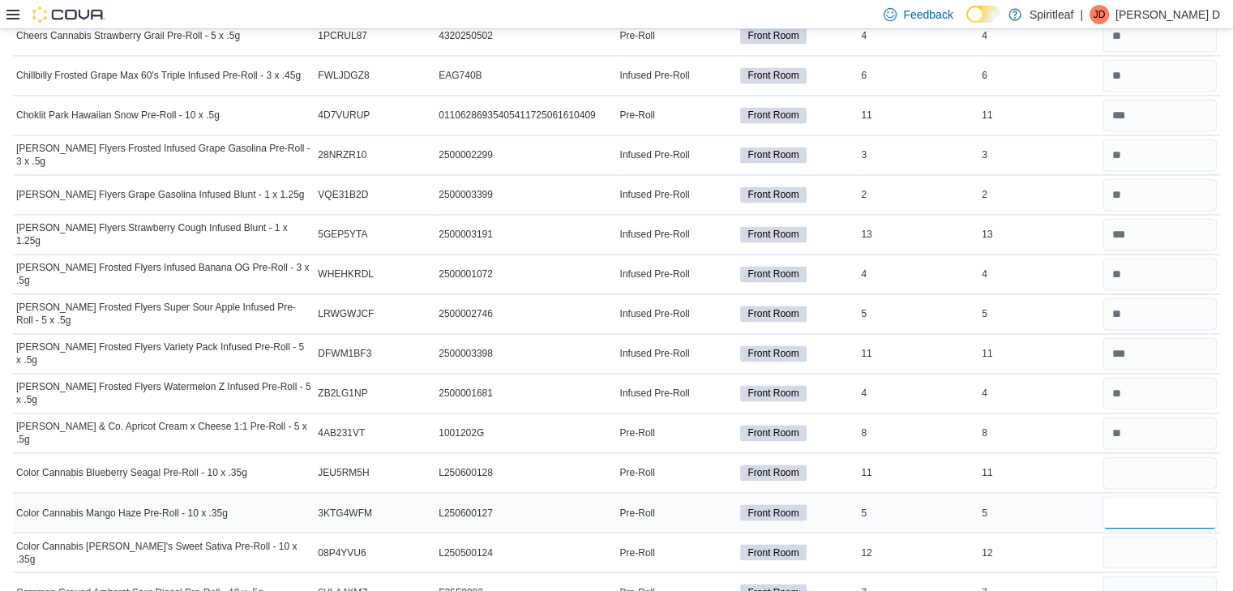
click at [1149, 496] on input "number" at bounding box center [1159, 512] width 114 height 32
type input "*"
click at [1179, 459] on input "number" at bounding box center [1159, 472] width 114 height 32
type input "**"
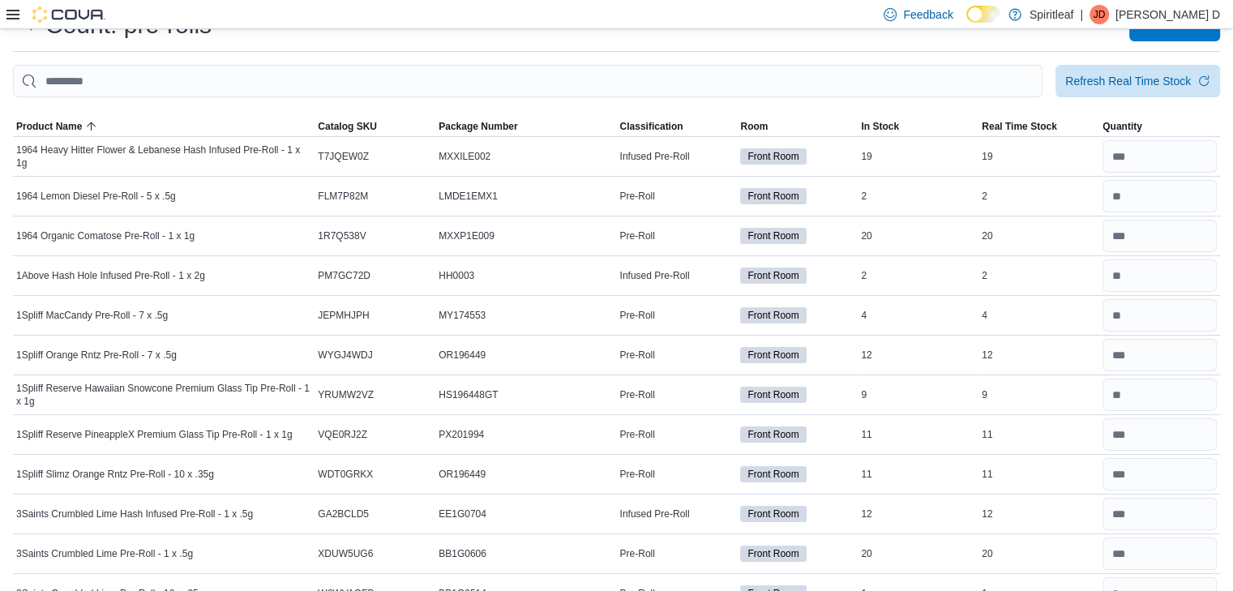
scroll to position [0, 0]
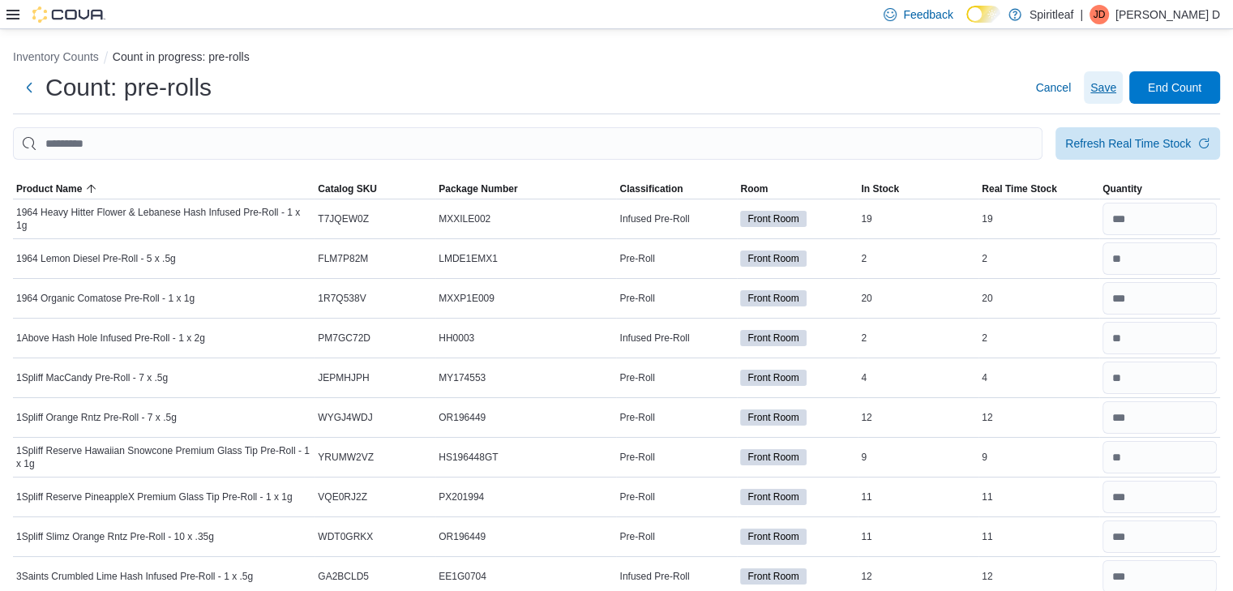
click at [1112, 94] on span "Save" at bounding box center [1103, 87] width 26 height 16
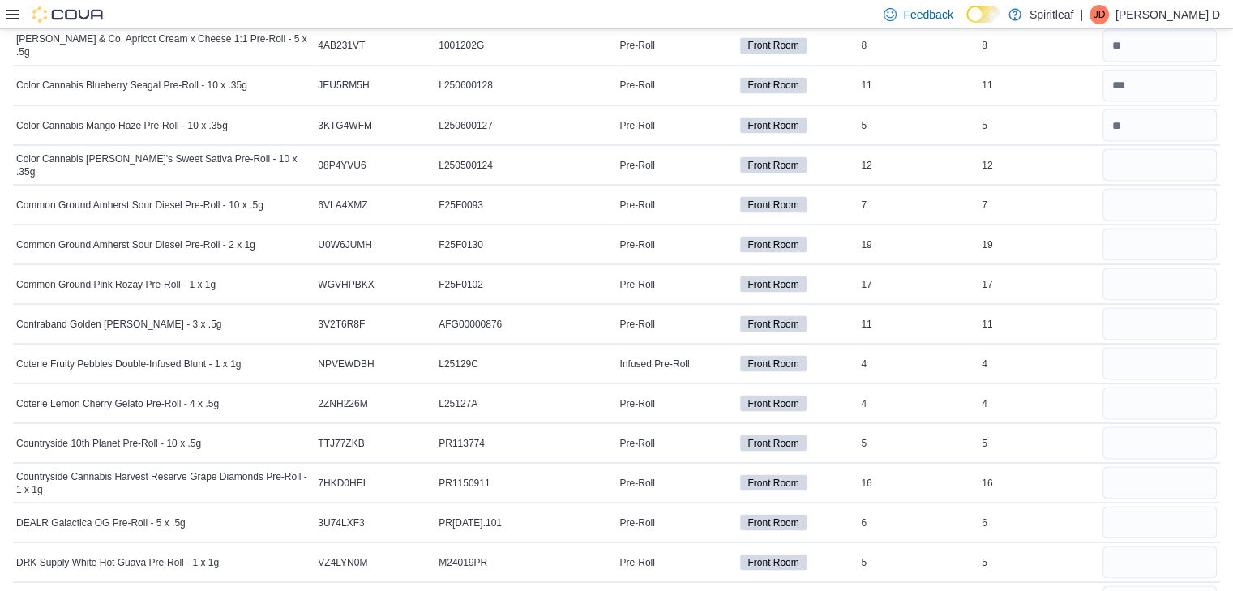
scroll to position [2953, 0]
click at [1180, 156] on input "number" at bounding box center [1159, 165] width 114 height 32
type input "**"
type input "*"
click at [1176, 230] on input "number" at bounding box center [1159, 245] width 114 height 32
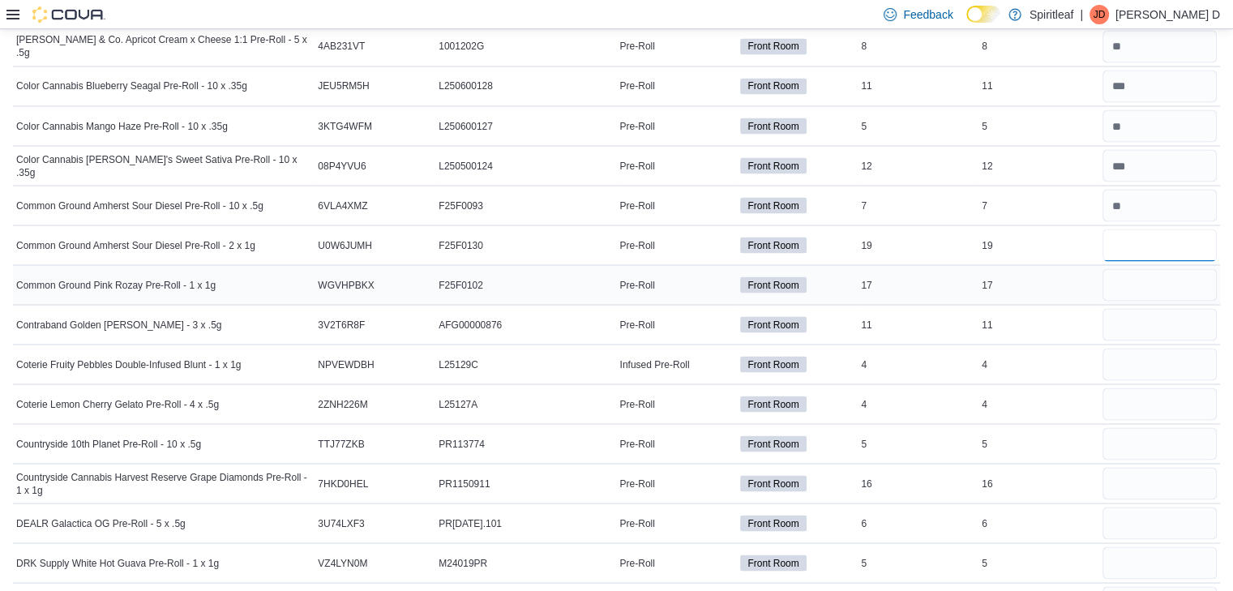
type input "**"
click at [1144, 268] on input "number" at bounding box center [1159, 284] width 114 height 32
type input "**"
click at [1174, 308] on input "number" at bounding box center [1159, 324] width 114 height 32
type input "**"
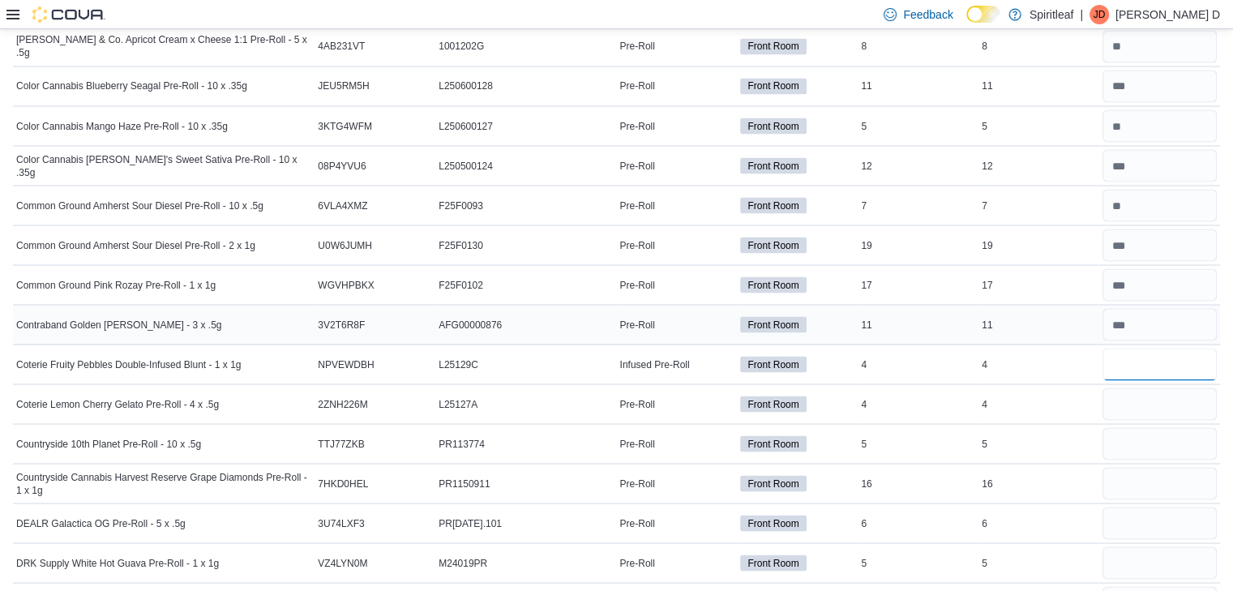
type input "*"
click at [1144, 390] on input "number" at bounding box center [1159, 403] width 114 height 32
type input "*"
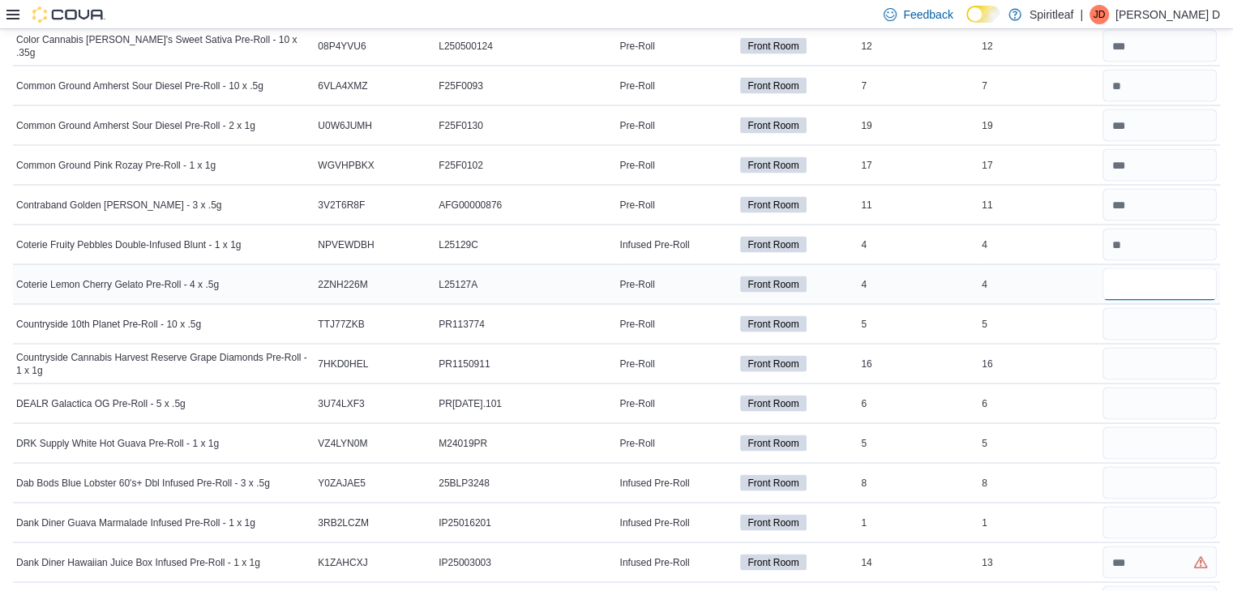
scroll to position [3074, 0]
type input "*"
click at [1163, 306] on input "number" at bounding box center [1159, 322] width 114 height 32
type input "*"
click at [1149, 357] on input "number" at bounding box center [1159, 362] width 114 height 32
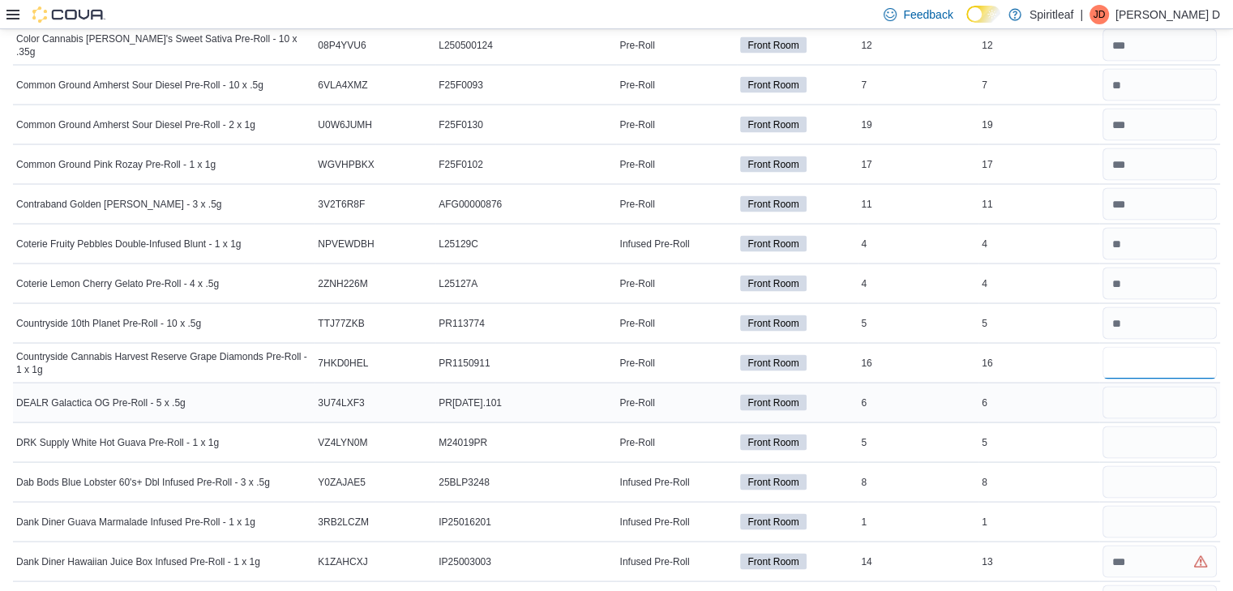
type input "**"
click at [1155, 386] on input "number" at bounding box center [1159, 402] width 114 height 32
type input "*"
click at [1137, 426] on input "number" at bounding box center [1159, 442] width 114 height 32
type input "*"
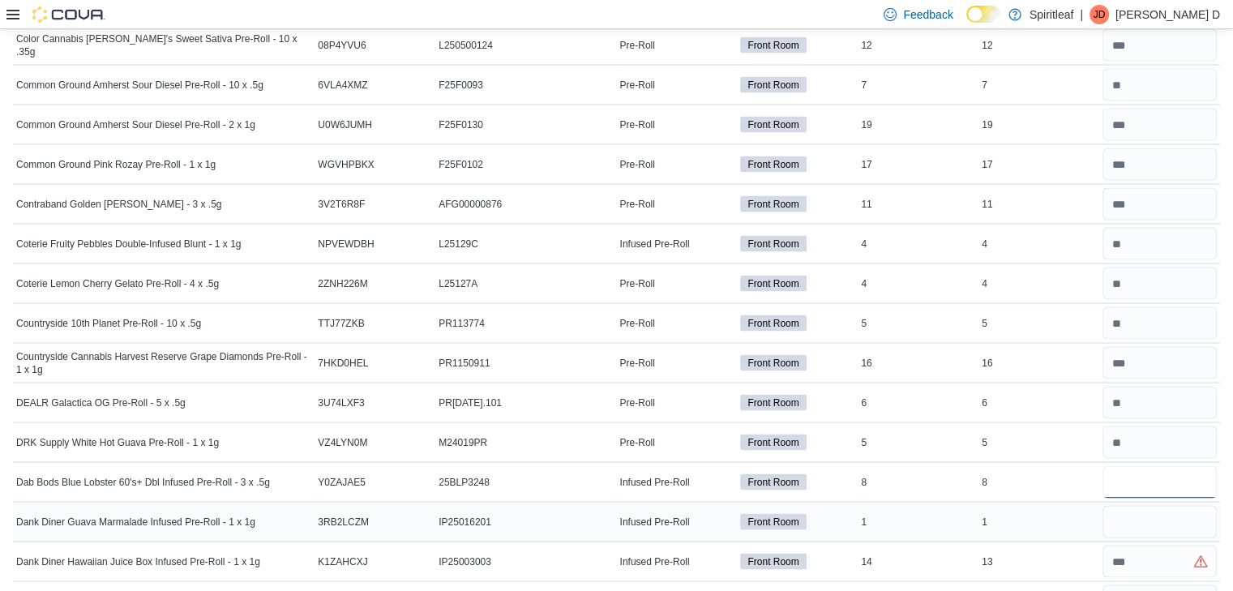
type input "*"
click at [1153, 516] on input "number" at bounding box center [1159, 521] width 114 height 32
type input "*"
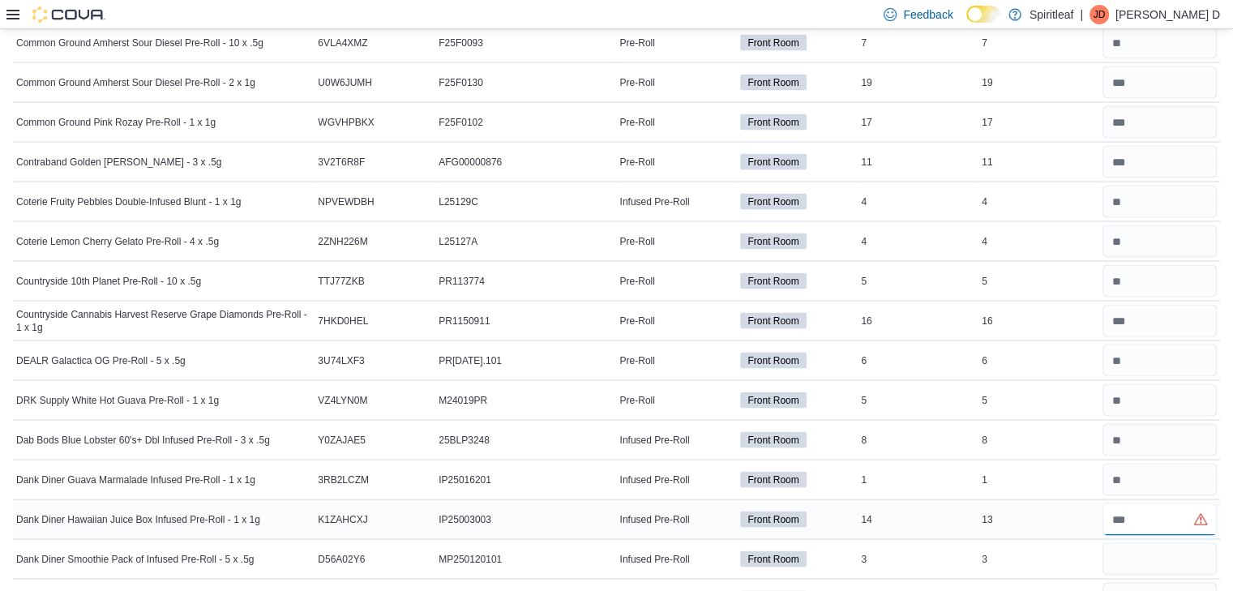
click at [1155, 511] on input "number" at bounding box center [1159, 519] width 114 height 32
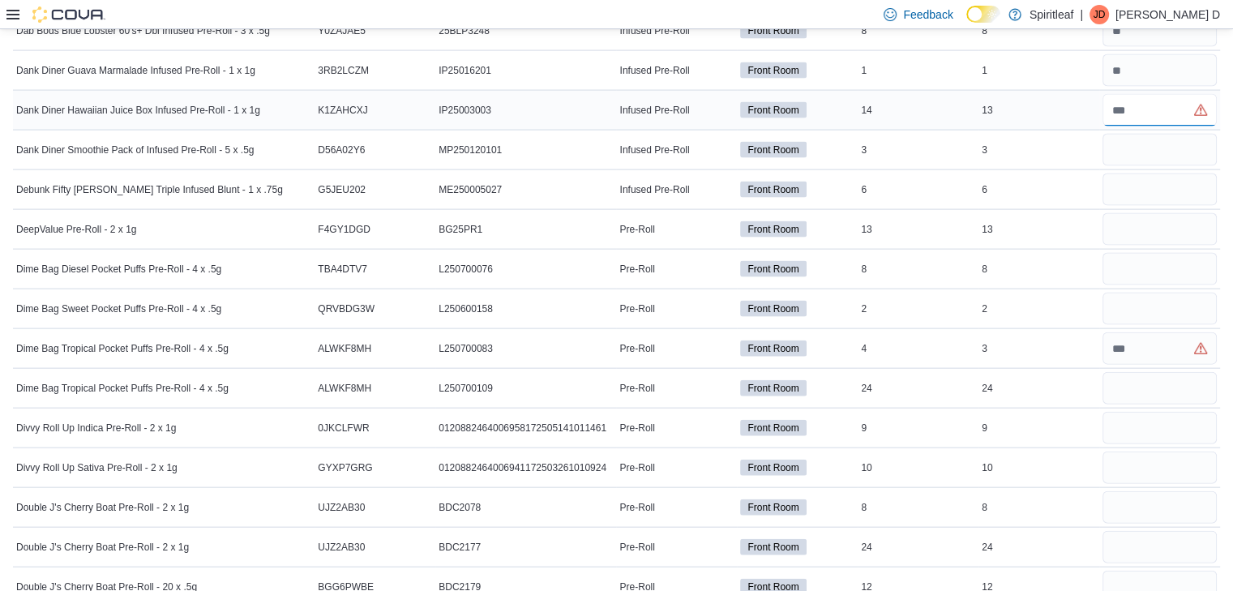
scroll to position [3524, 0]
